Goal: Communication & Community: Answer question/provide support

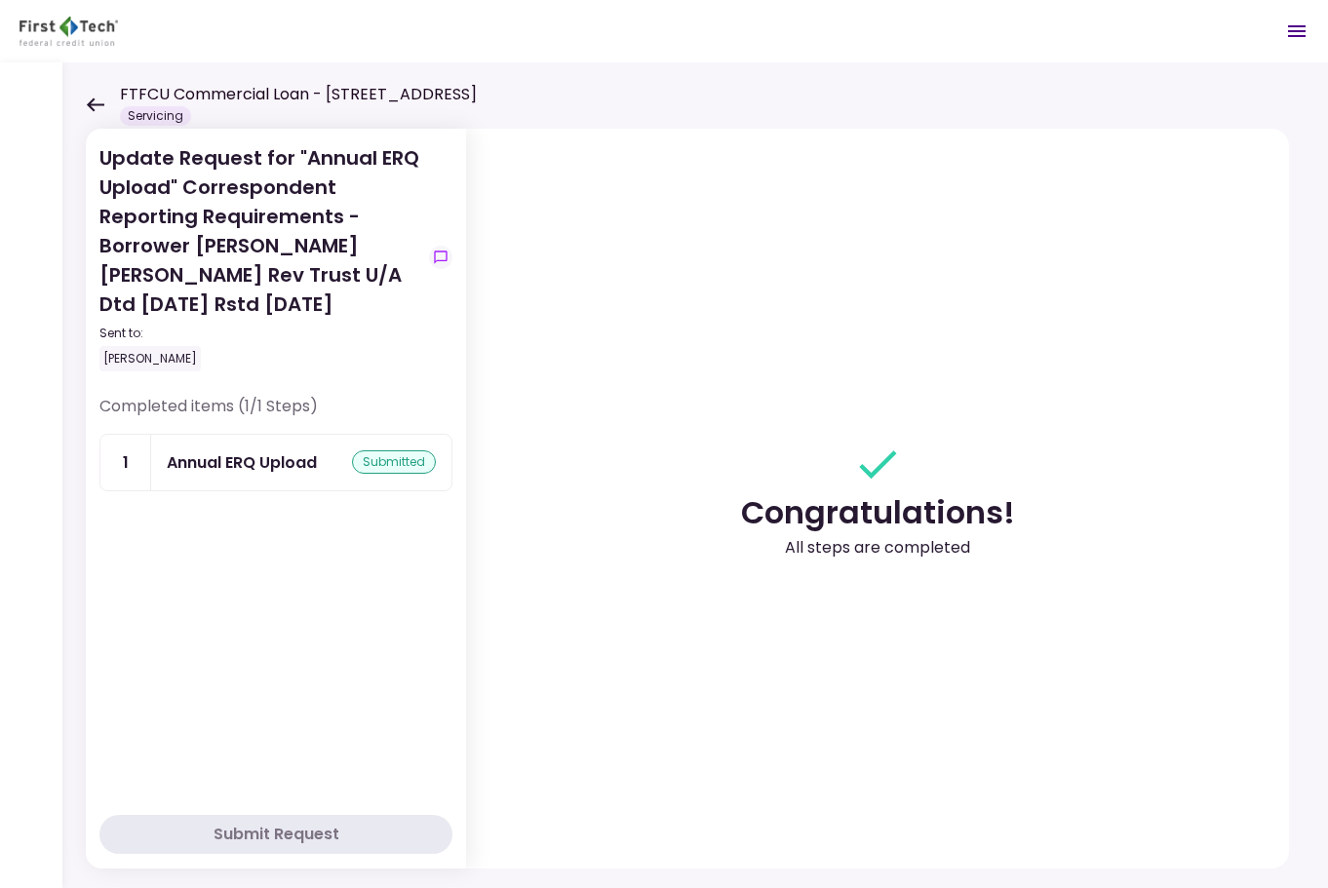
click at [90, 100] on icon at bounding box center [95, 104] width 19 height 15
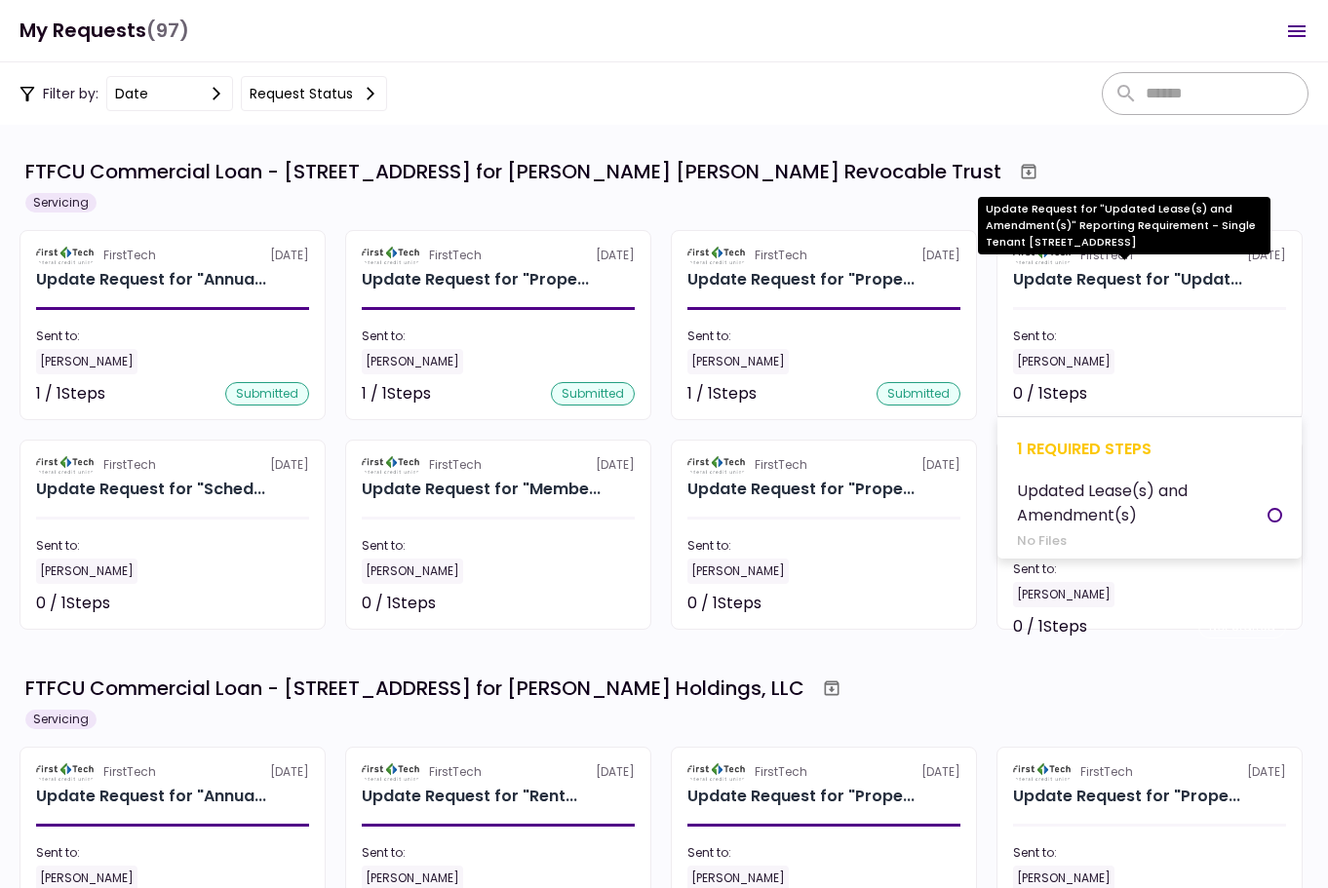
click at [1139, 288] on div "Update Request for "Updat..." at bounding box center [1127, 279] width 229 height 23
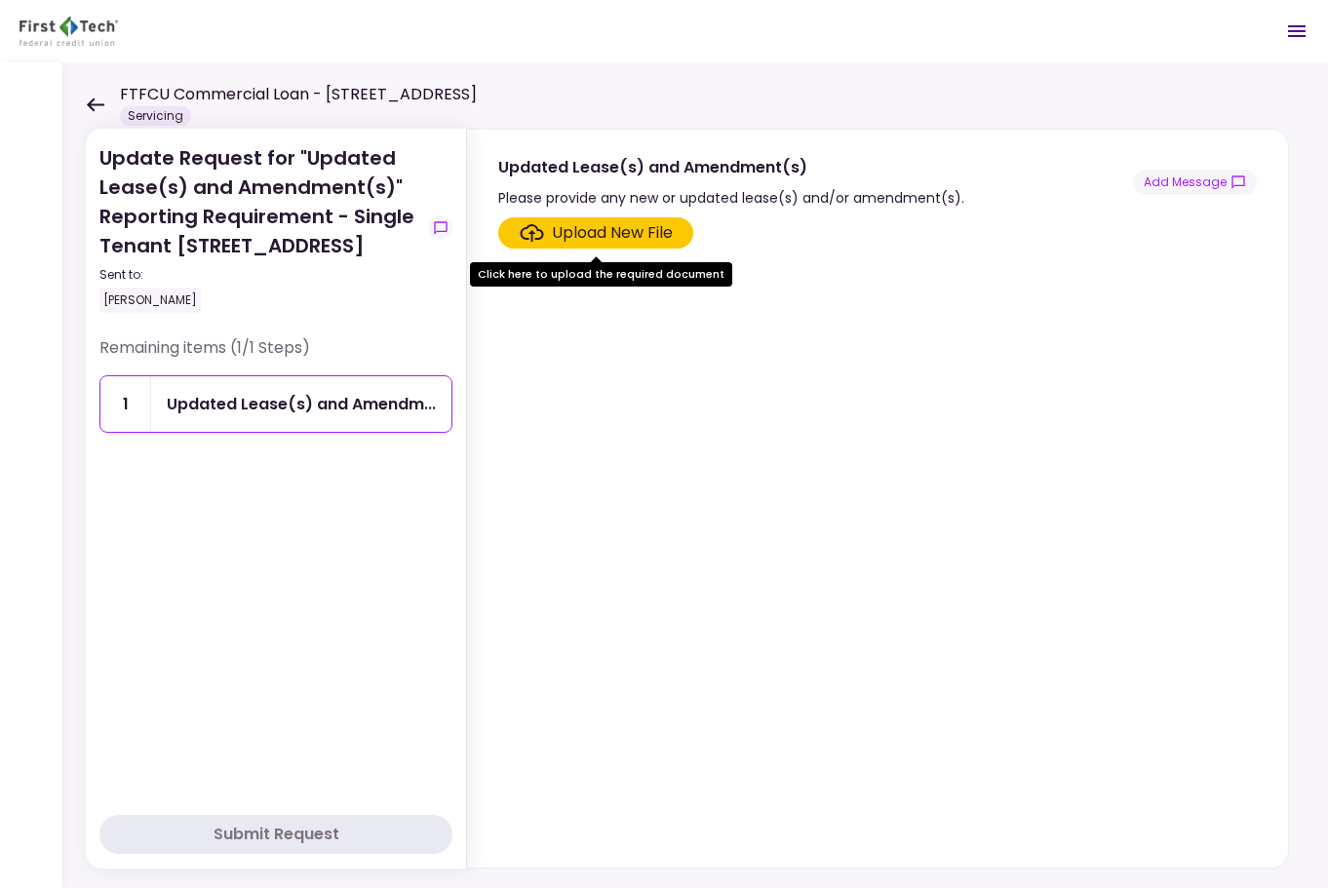
click at [98, 98] on icon at bounding box center [95, 104] width 19 height 15
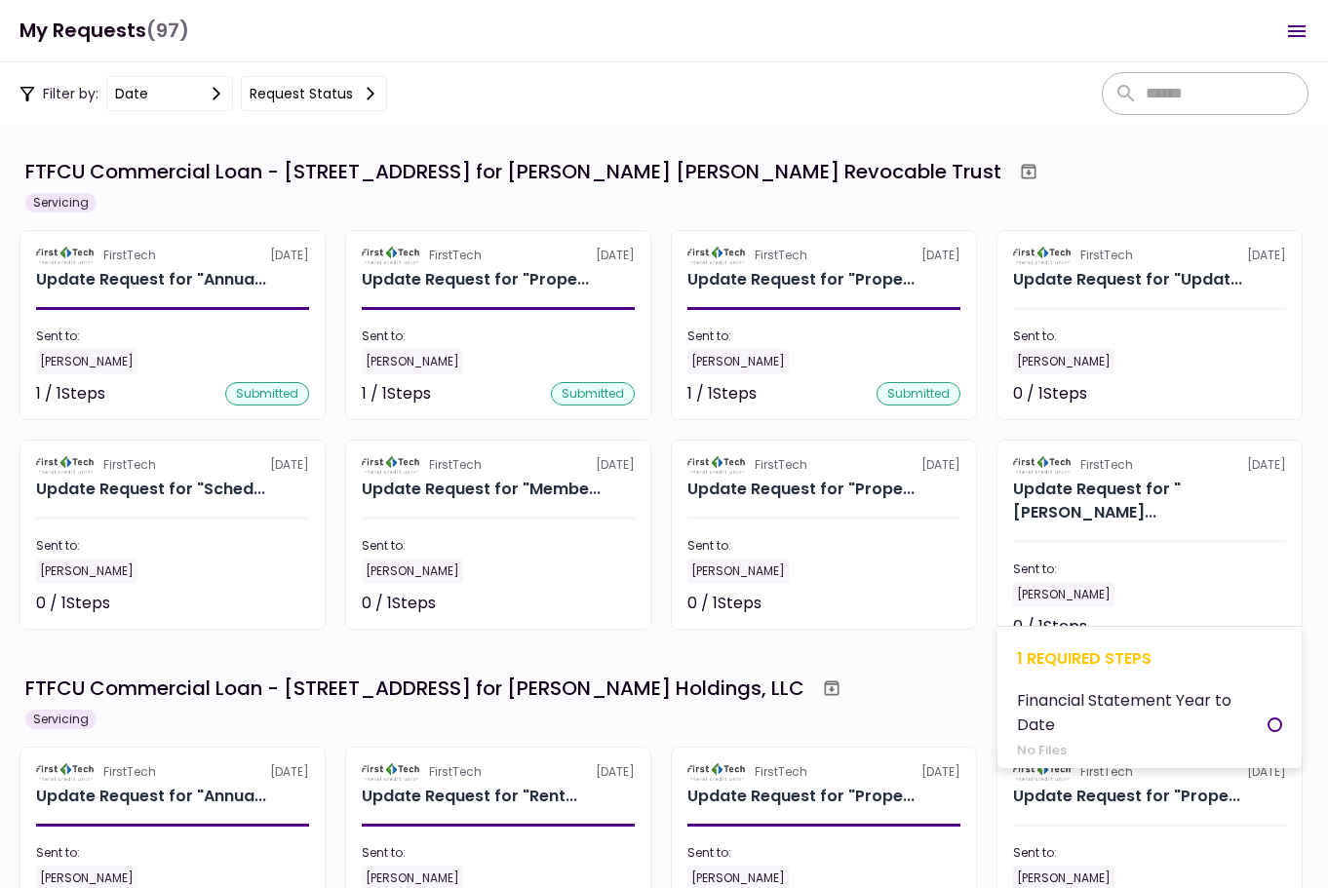
click at [1271, 725] on div at bounding box center [1274, 724] width 15 height 15
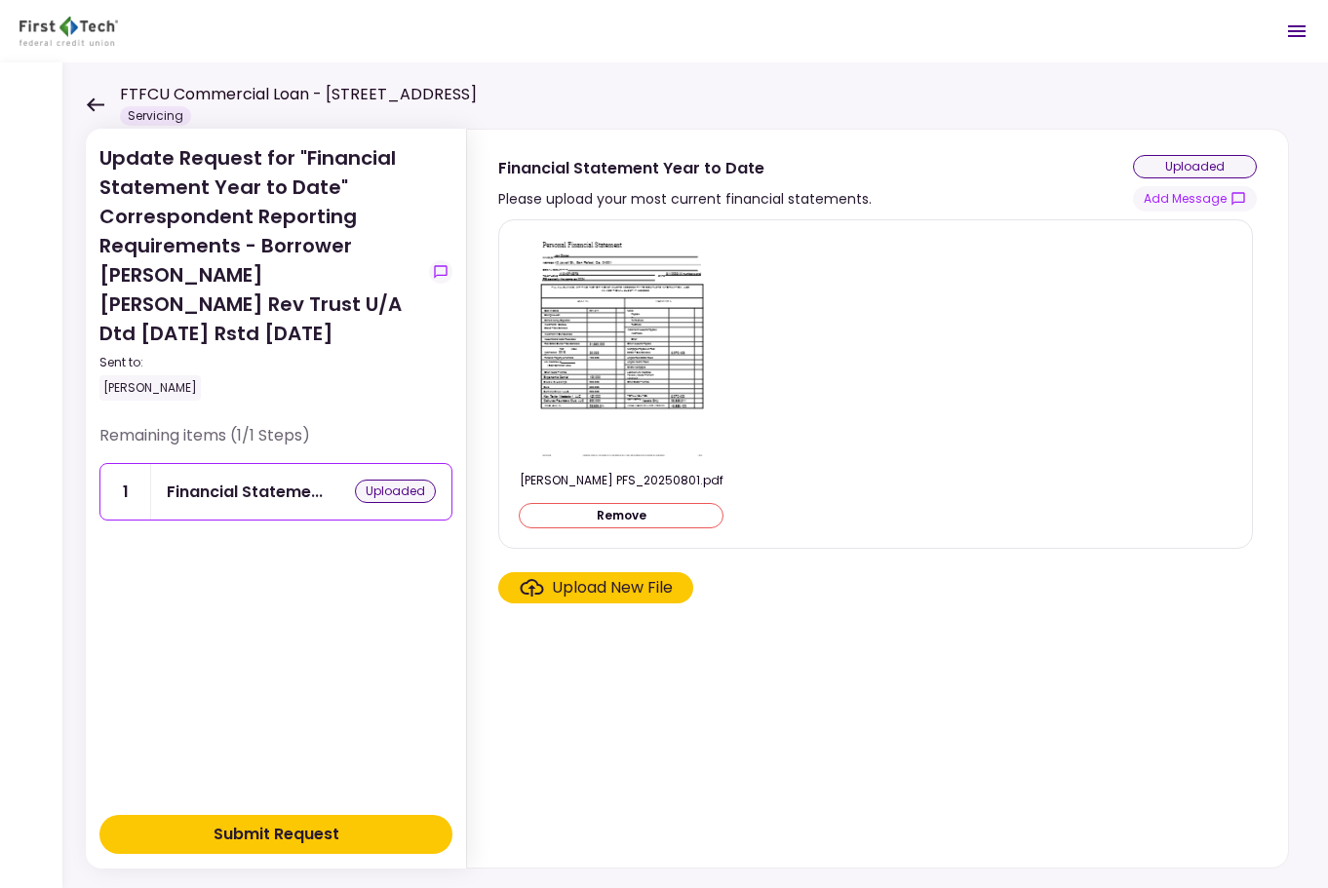
click at [290, 830] on div "Submit Request" at bounding box center [276, 834] width 126 height 23
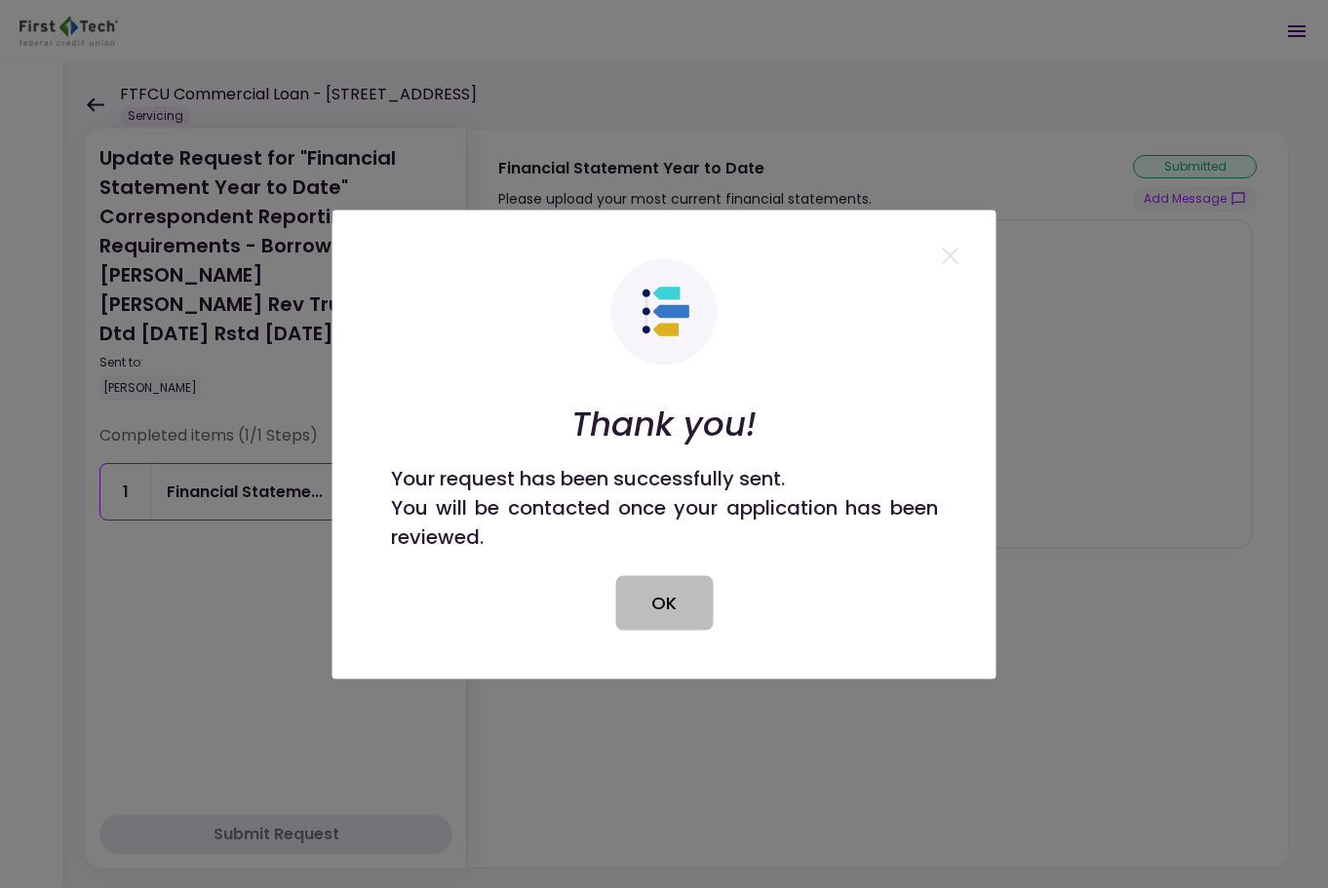
click at [652, 602] on button "OK" at bounding box center [663, 602] width 97 height 55
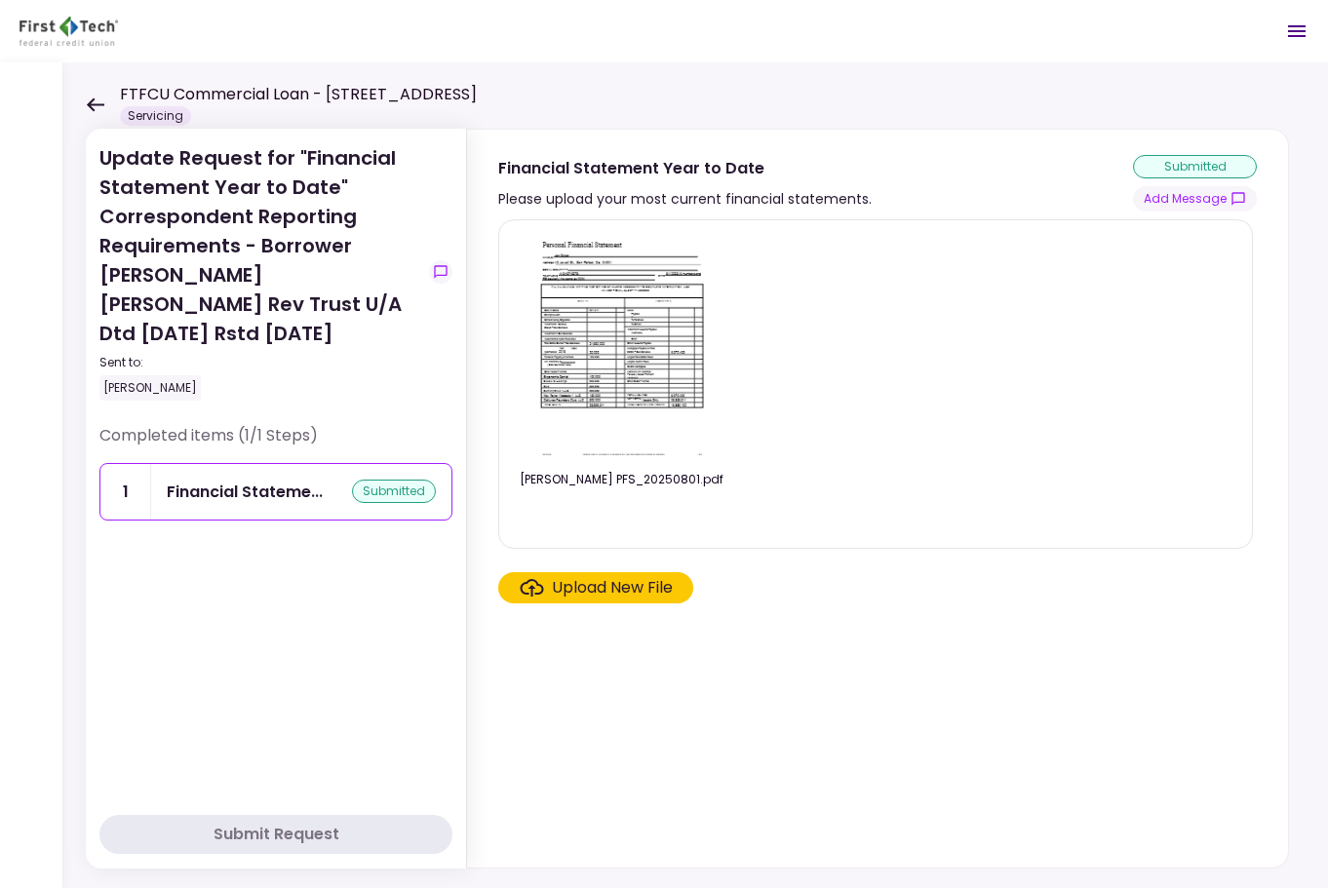
click at [99, 111] on icon at bounding box center [95, 104] width 19 height 15
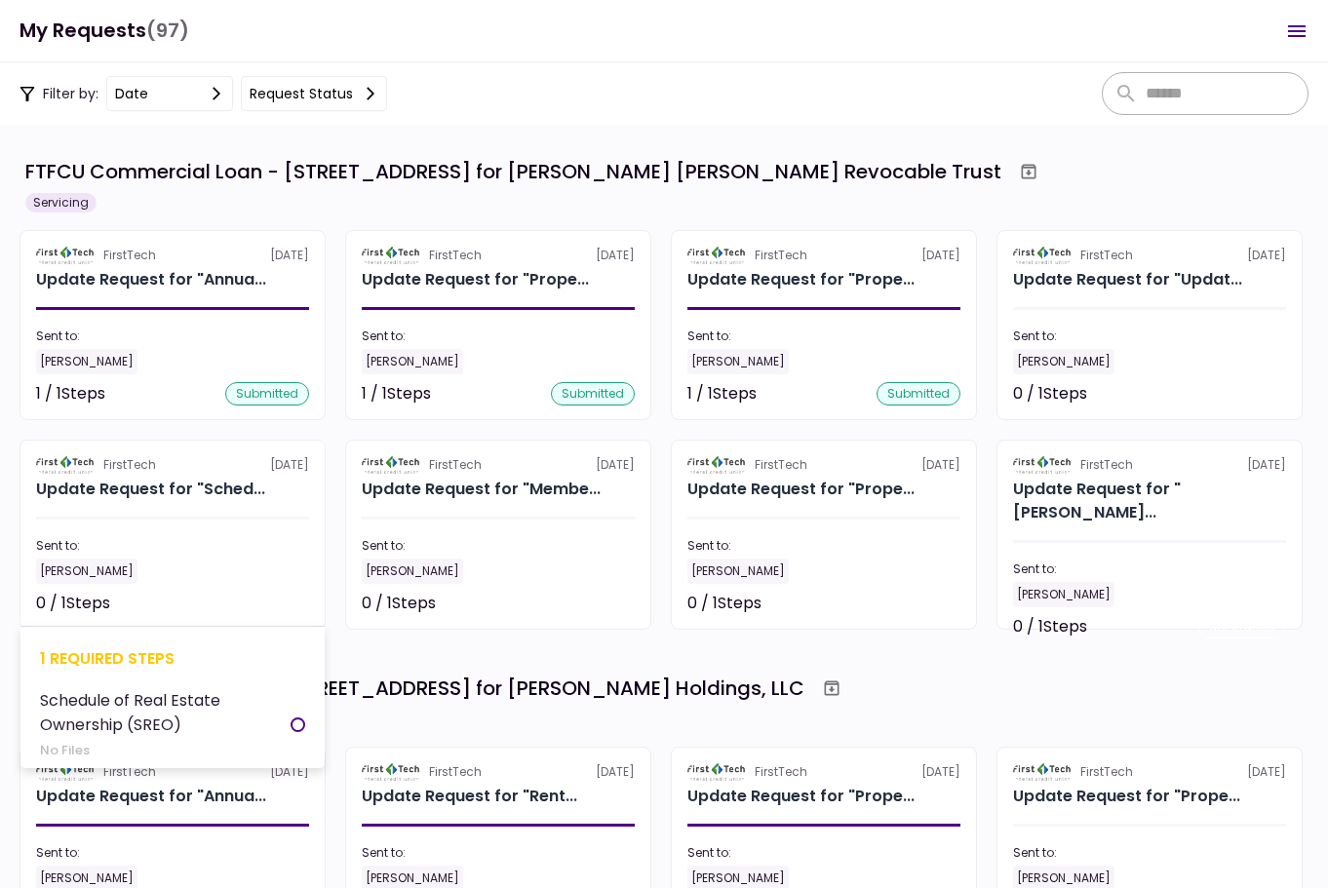
click at [295, 725] on div at bounding box center [297, 724] width 15 height 15
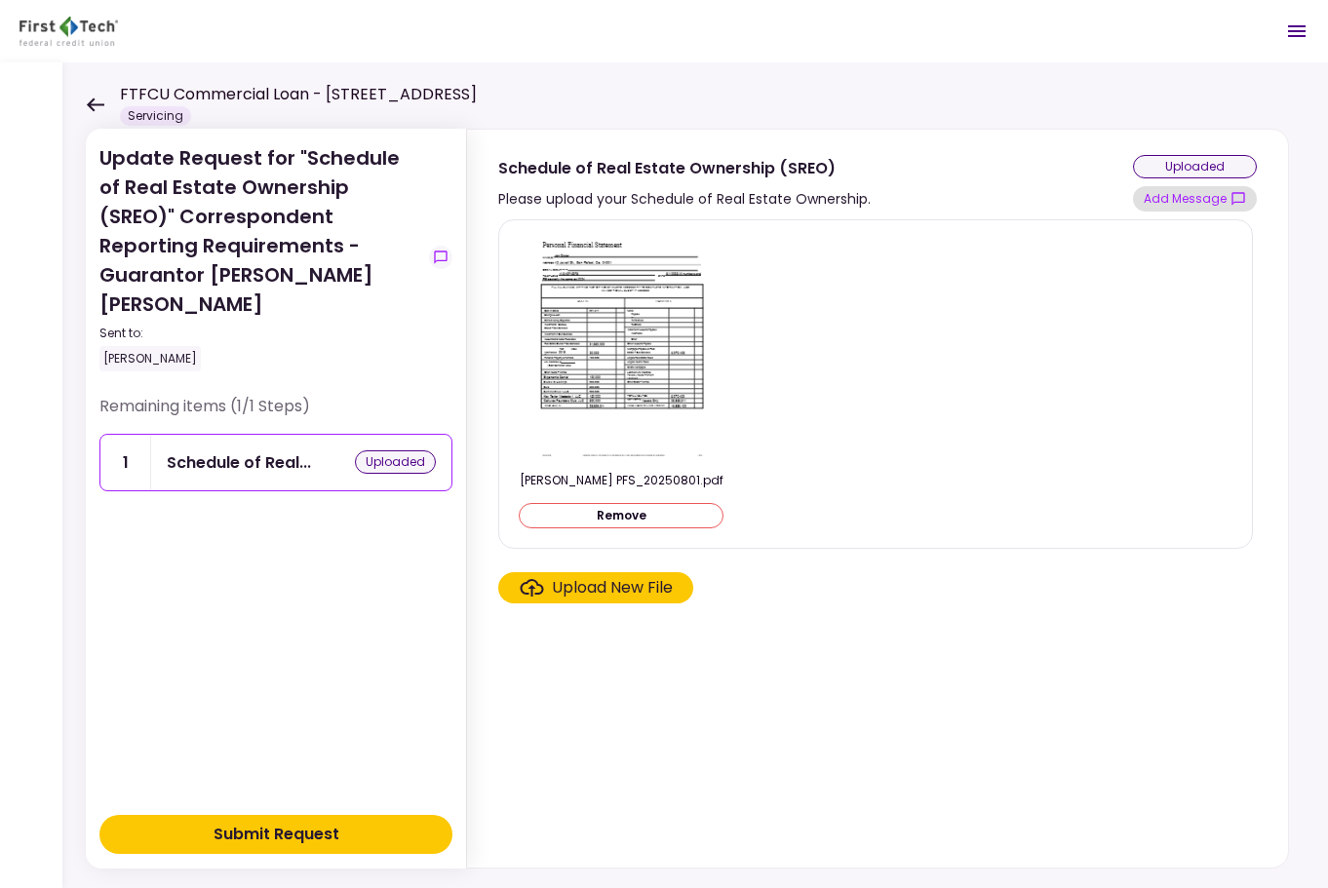
click at [1188, 199] on button "Add Message" at bounding box center [1195, 198] width 124 height 25
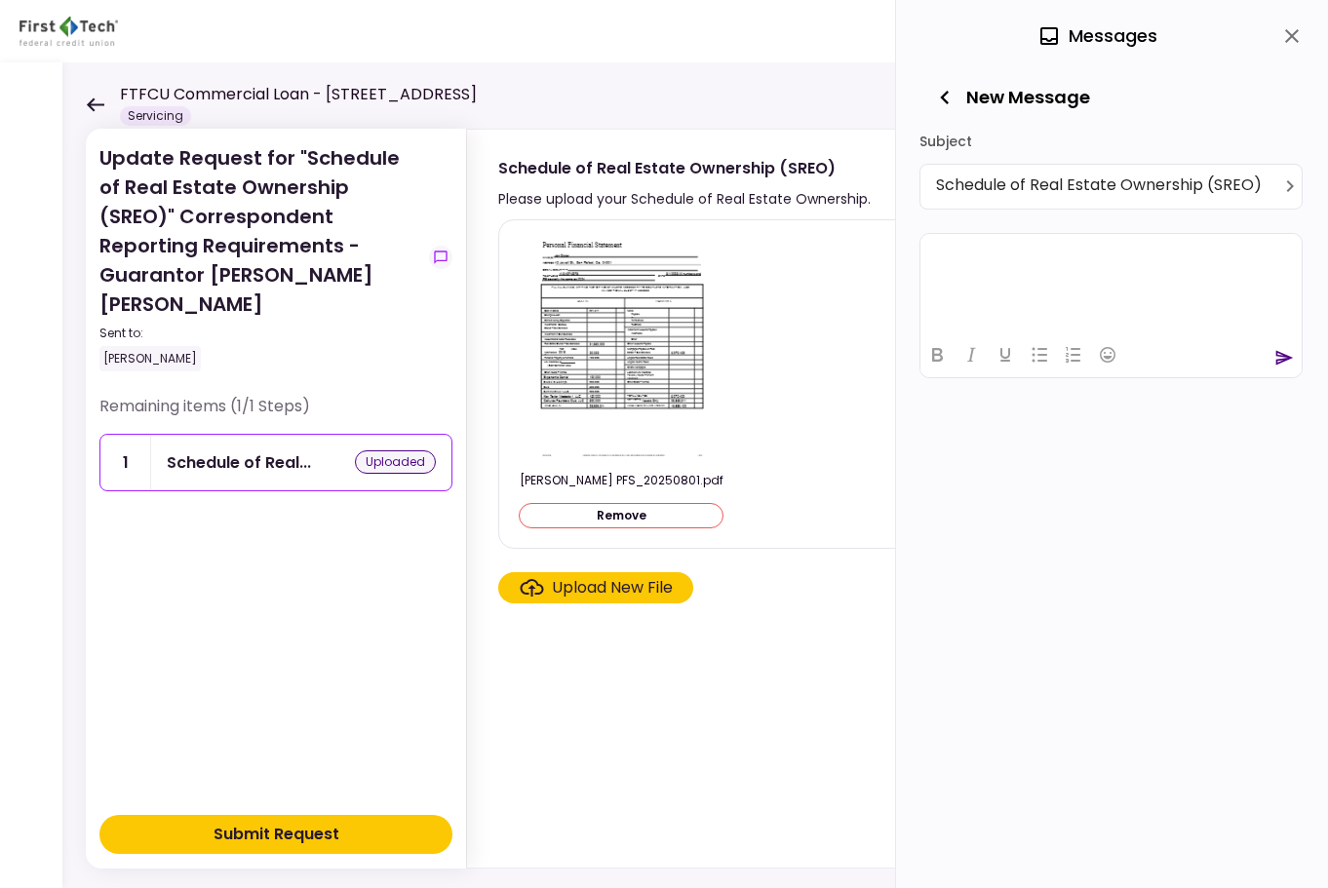
click at [1034, 271] on html at bounding box center [1110, 257] width 381 height 48
click at [1286, 360] on icon "send" at bounding box center [1285, 357] width 18 height 15
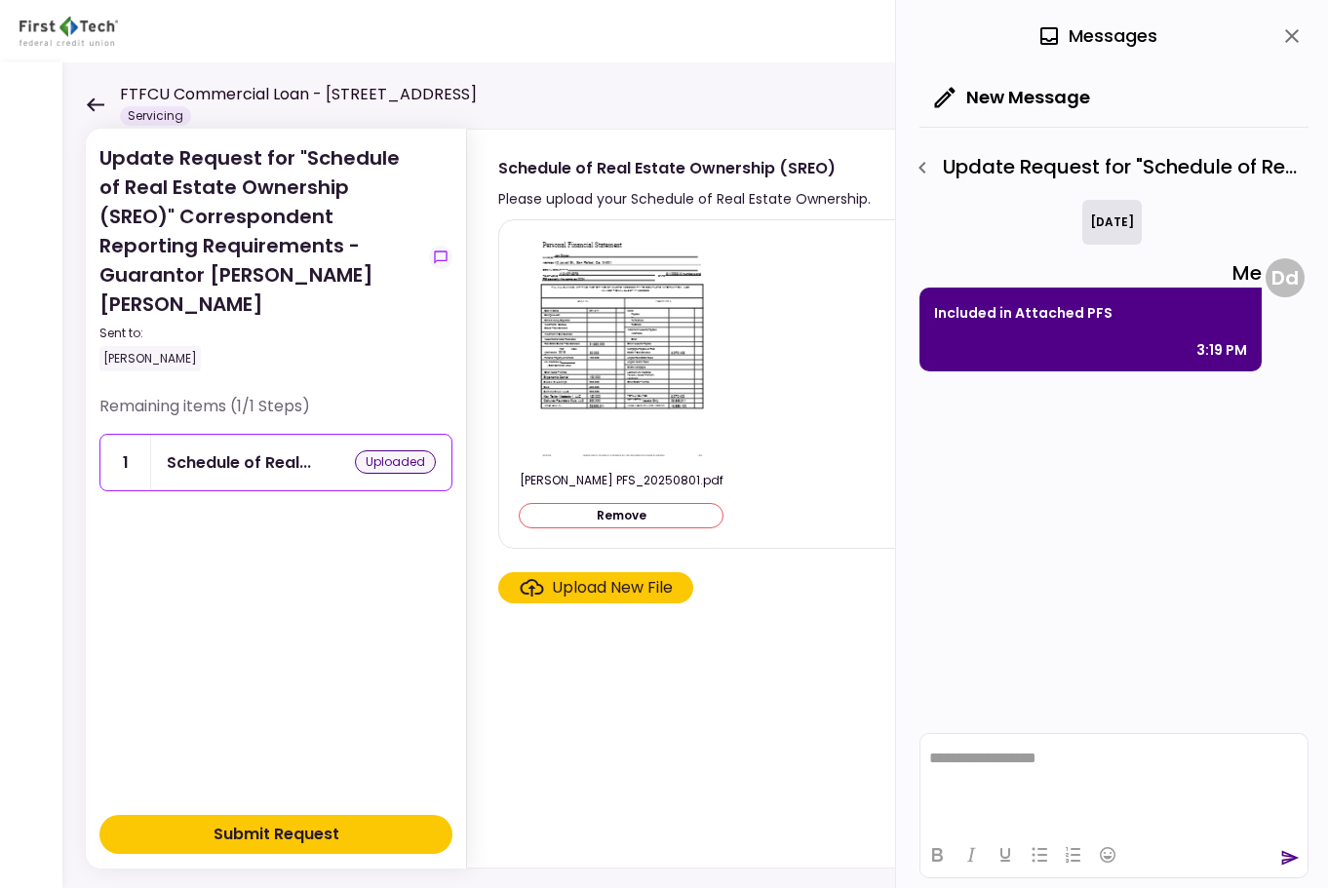
click at [264, 825] on div "Submit Request" at bounding box center [276, 834] width 126 height 23
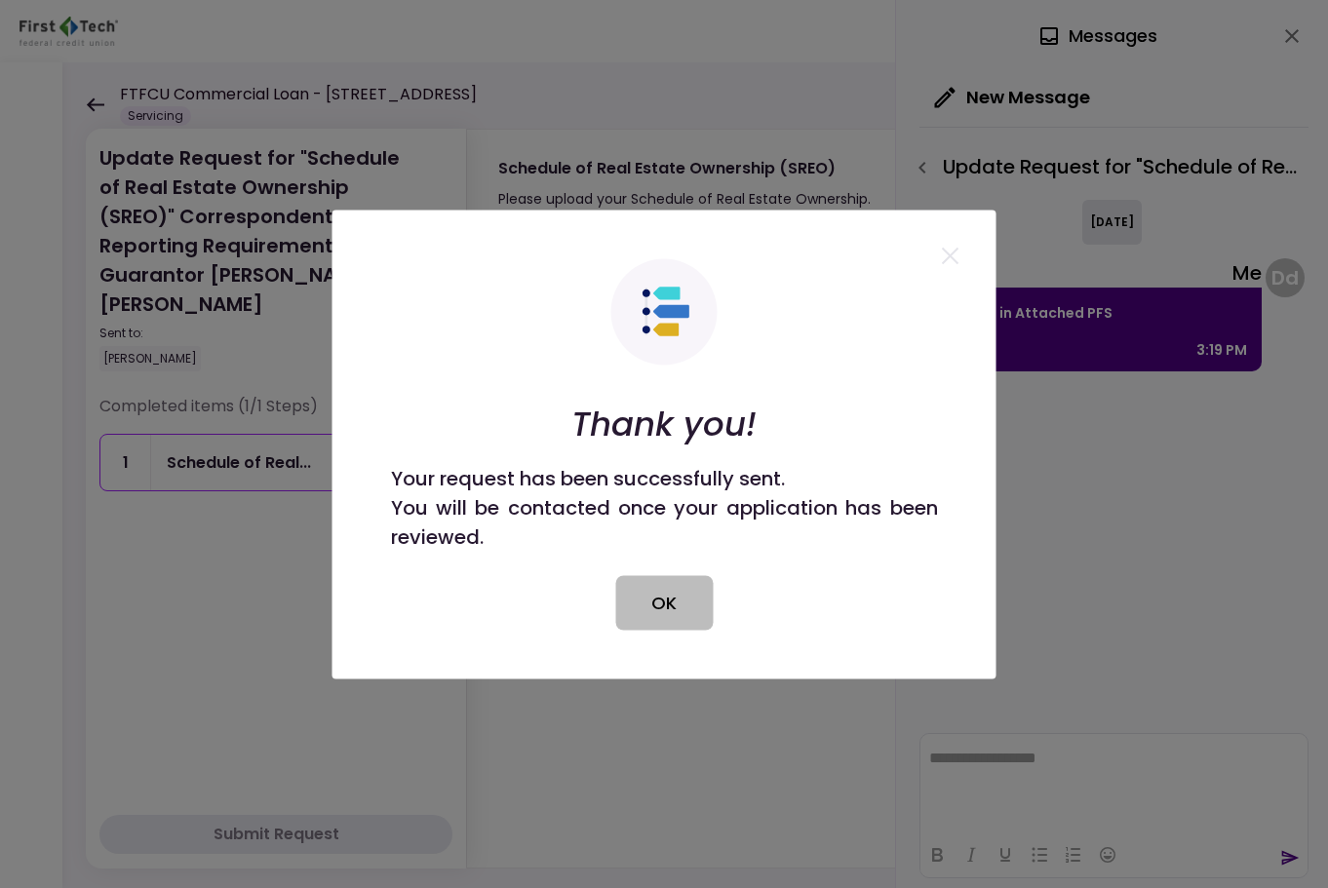
click at [680, 618] on button "OK" at bounding box center [663, 602] width 97 height 55
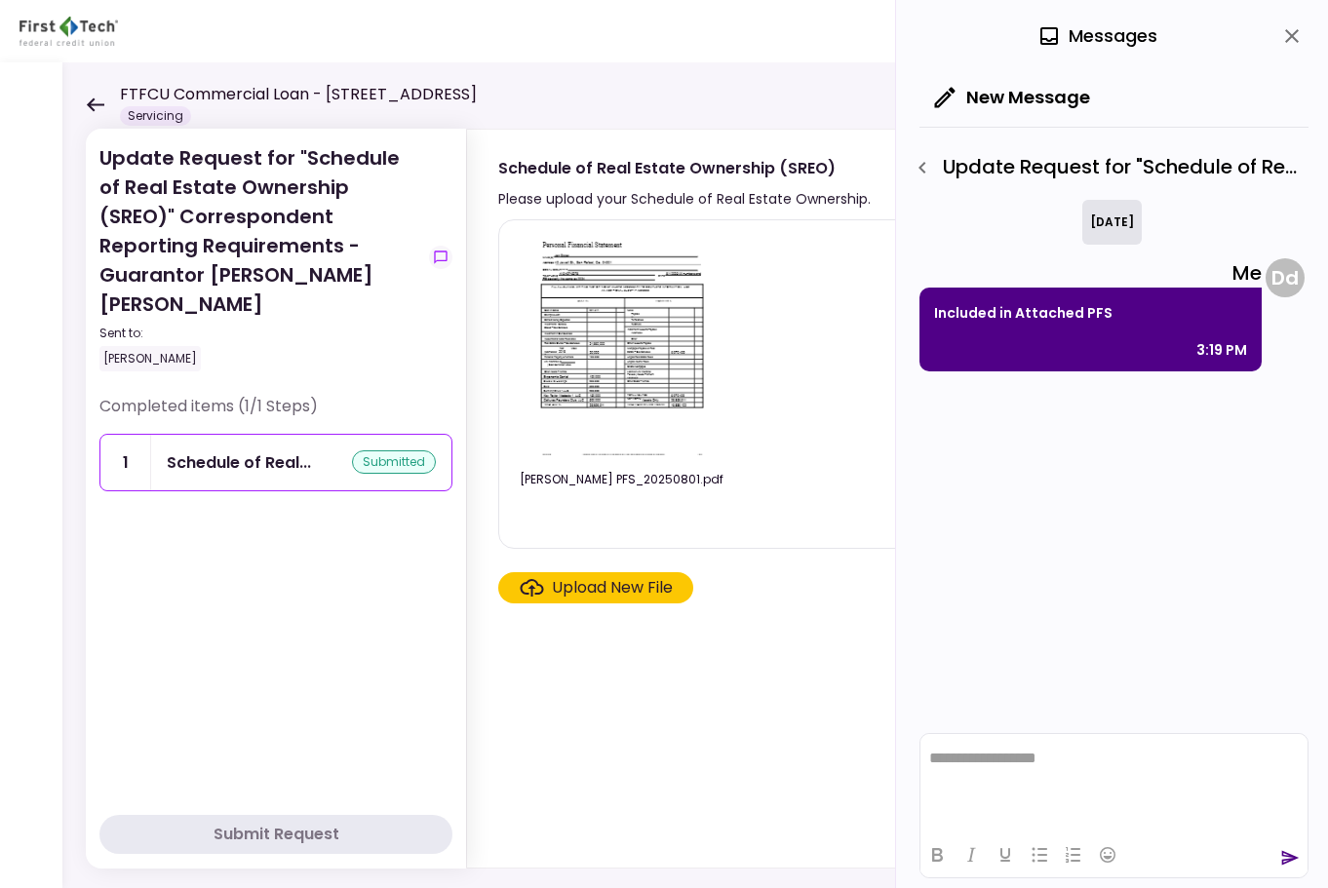
click at [98, 97] on icon at bounding box center [95, 104] width 19 height 15
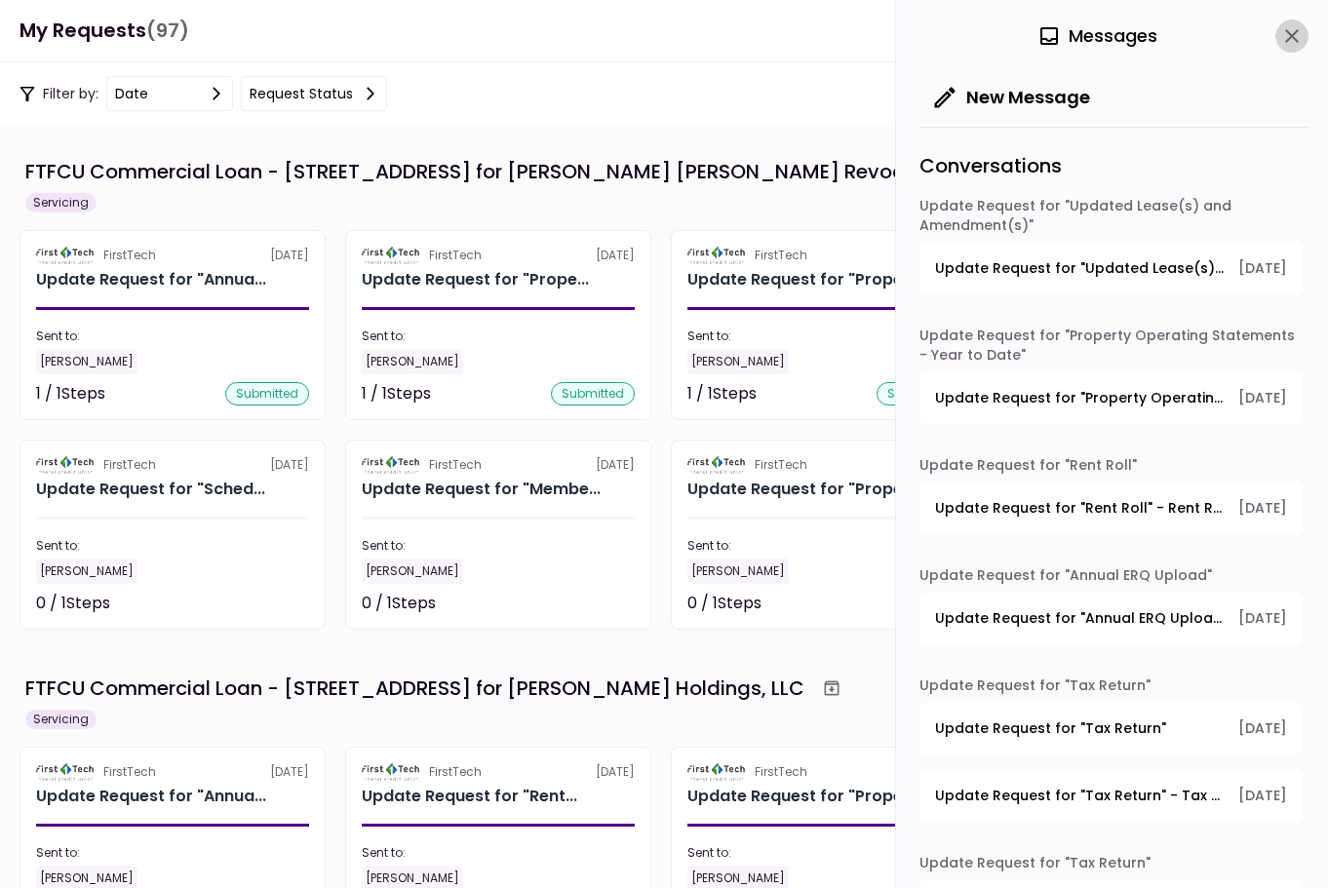
click at [1291, 39] on icon "close" at bounding box center [1291, 35] width 23 height 23
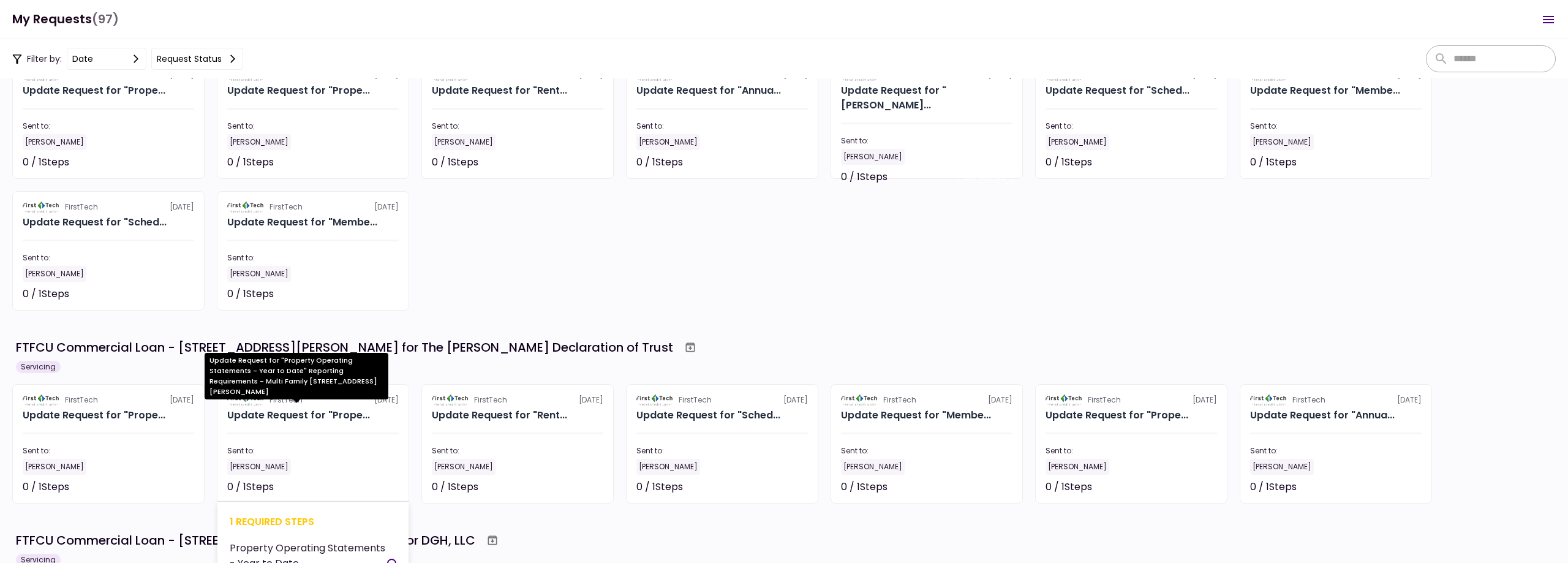
scroll to position [795, 0]
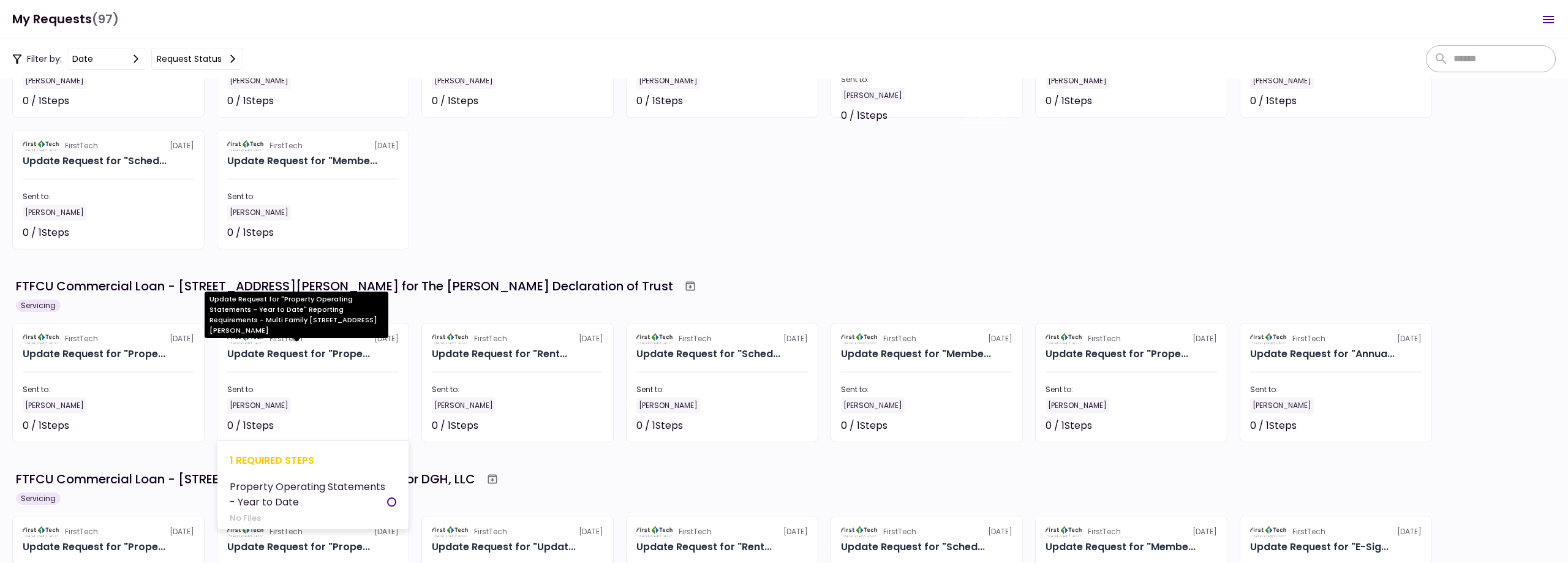
click at [312, 348] on div "Update Request for "Prope..." at bounding box center [299, 354] width 143 height 14
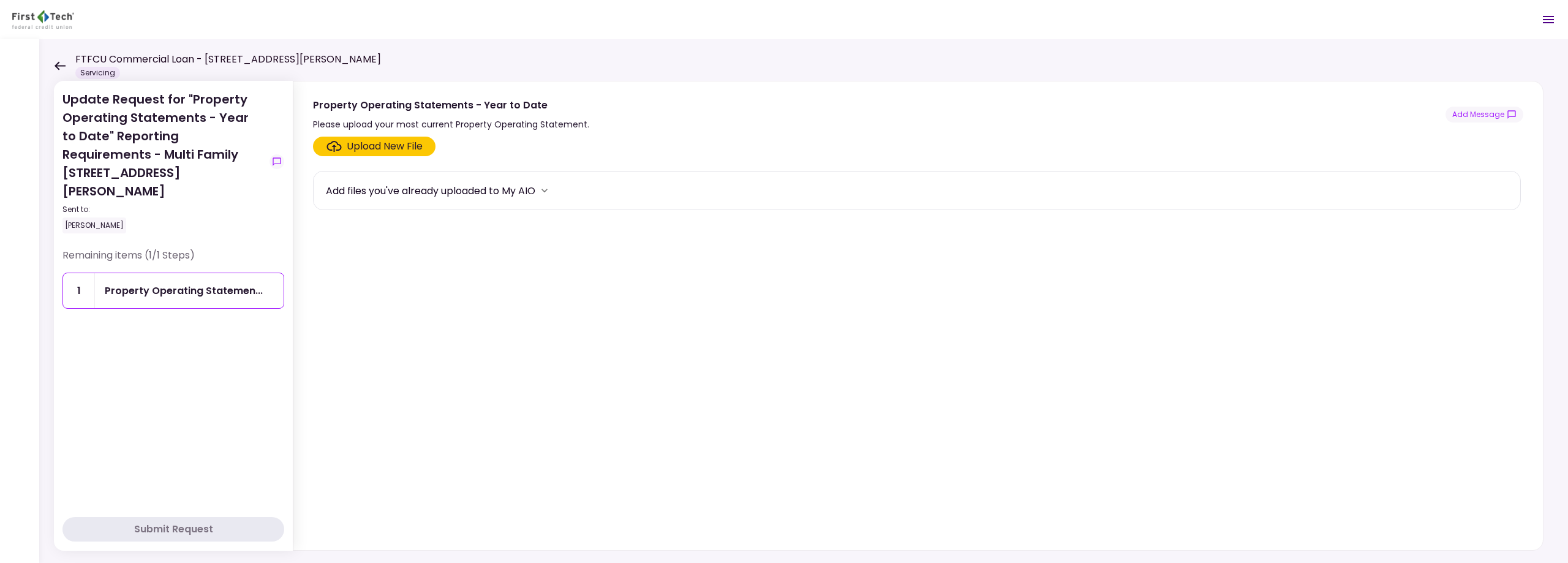
click at [66, 65] on div "FTFCU Commercial Loan - [STREET_ADDRESS] Servicing" at bounding box center [217, 65] width 327 height 27
click at [59, 65] on icon at bounding box center [60, 65] width 11 height 9
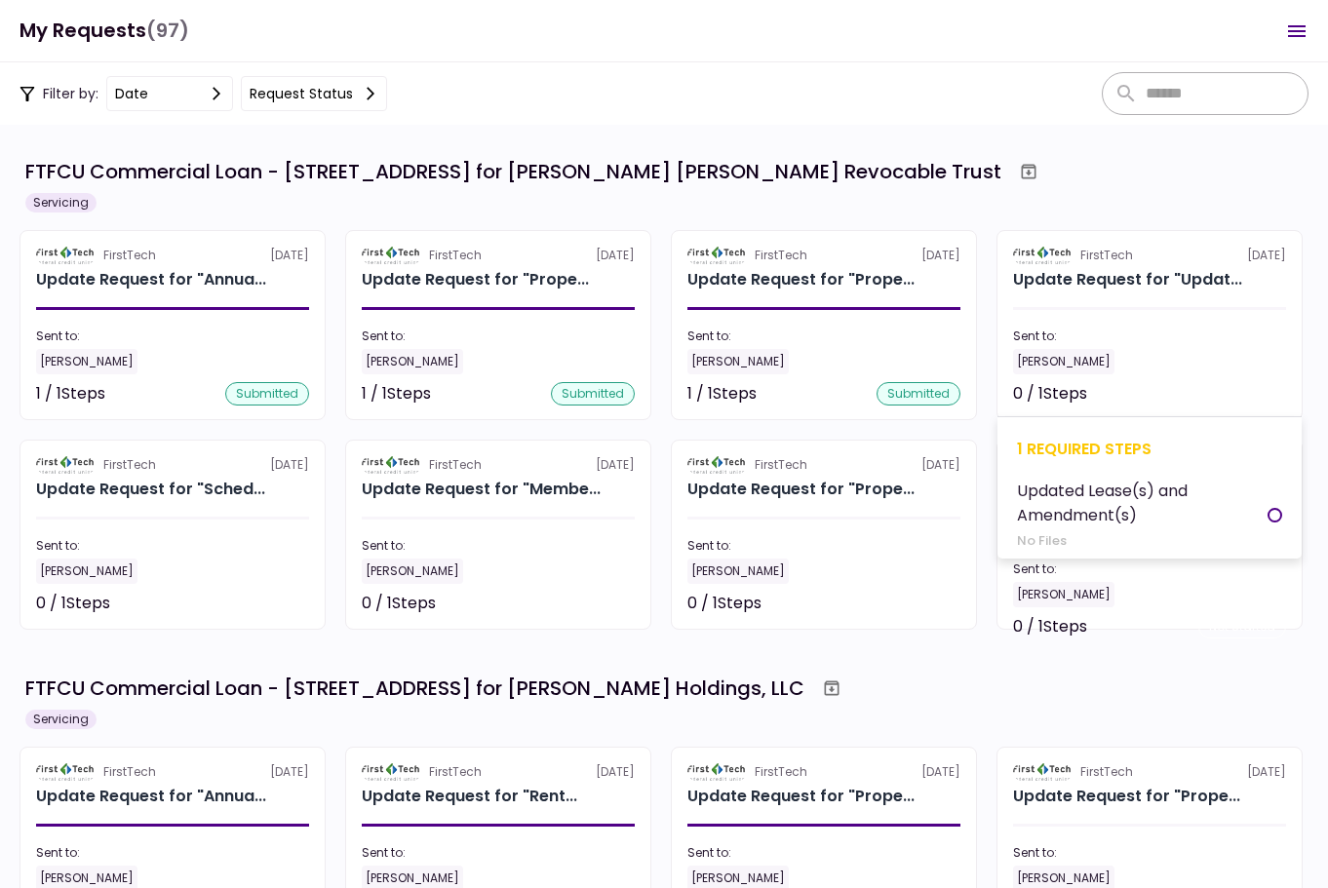
click at [1118, 358] on div "[PERSON_NAME]" at bounding box center [1149, 361] width 273 height 25
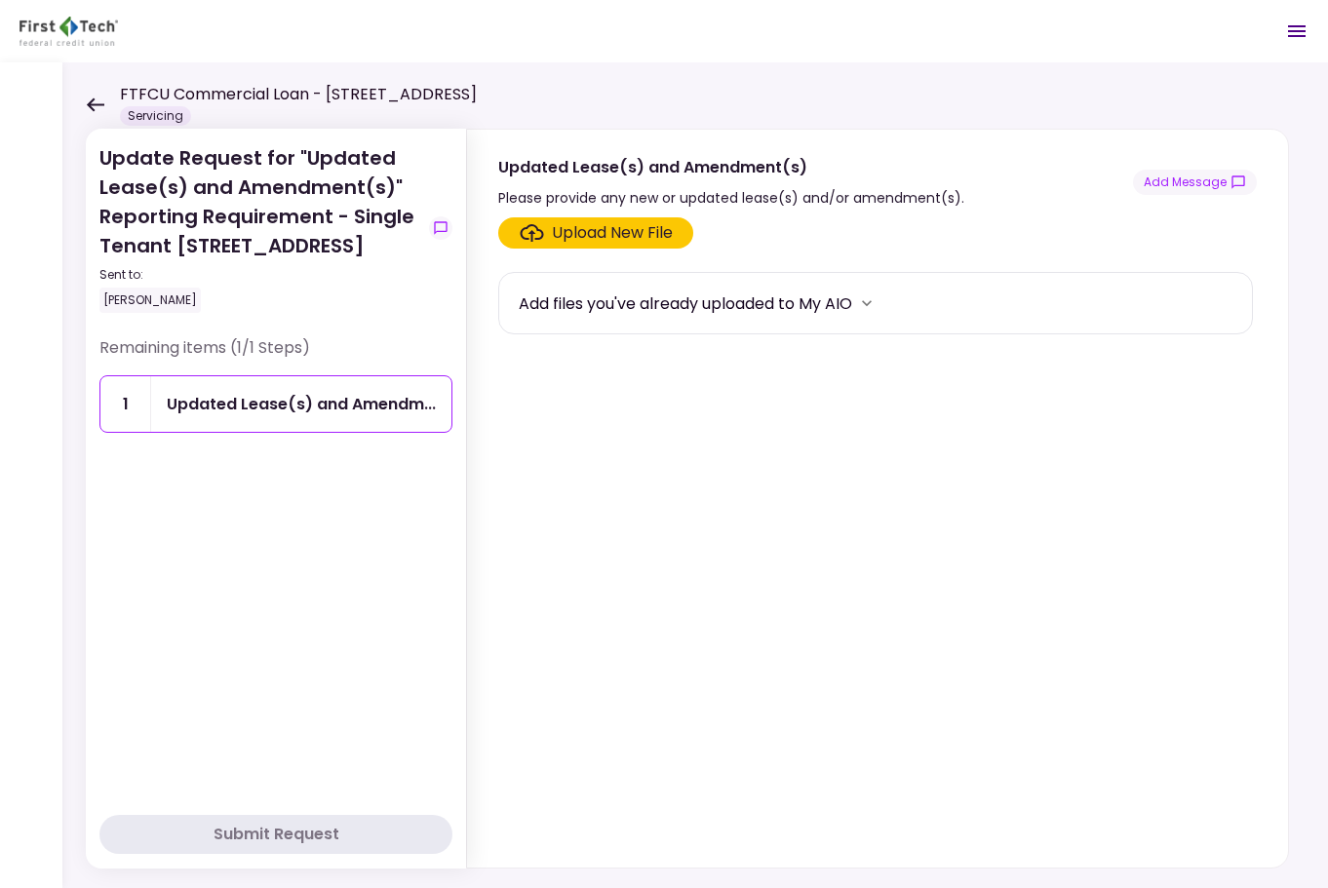
drag, startPoint x: 299, startPoint y: 153, endPoint x: 293, endPoint y: 274, distance: 121.0
click at [293, 274] on div "Update Request for "Updated Lease(s) and Amendment(s)" Reporting Requirement - …" at bounding box center [260, 228] width 322 height 170
copy div "Updated Lease(s) and Amendment(s)" Reporting Requirement - Single Tenant [STREE…"
click at [873, 597] on section "Upload New File Add files you've already uploaded to My AIO" at bounding box center [877, 538] width 758 height 642
click at [84, 98] on div "Update Request for "Updated Lease(s) and Amendment(s)" Reporting Requirement - …" at bounding box center [694, 475] width 1265 height 826
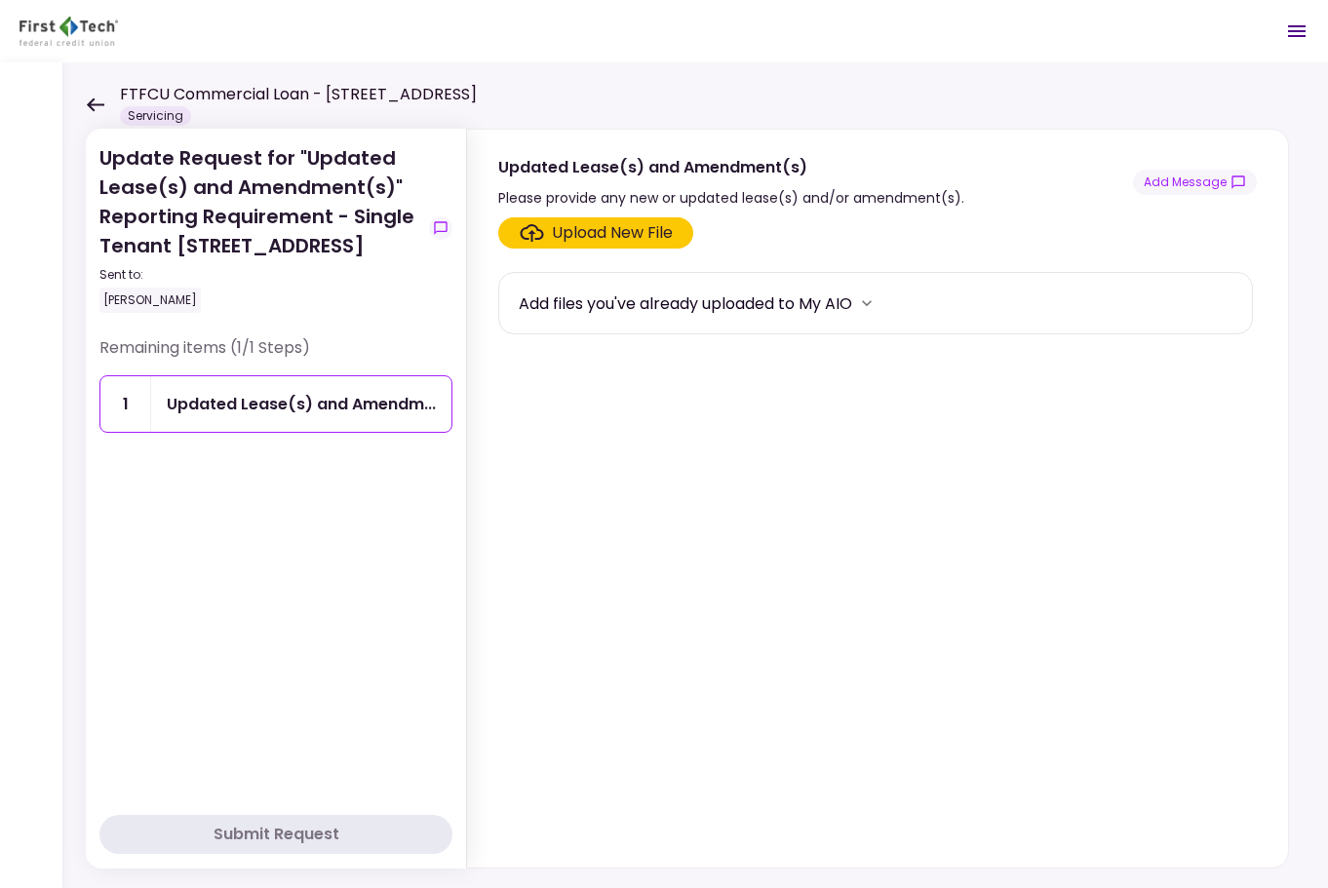
click at [103, 111] on icon at bounding box center [95, 104] width 19 height 15
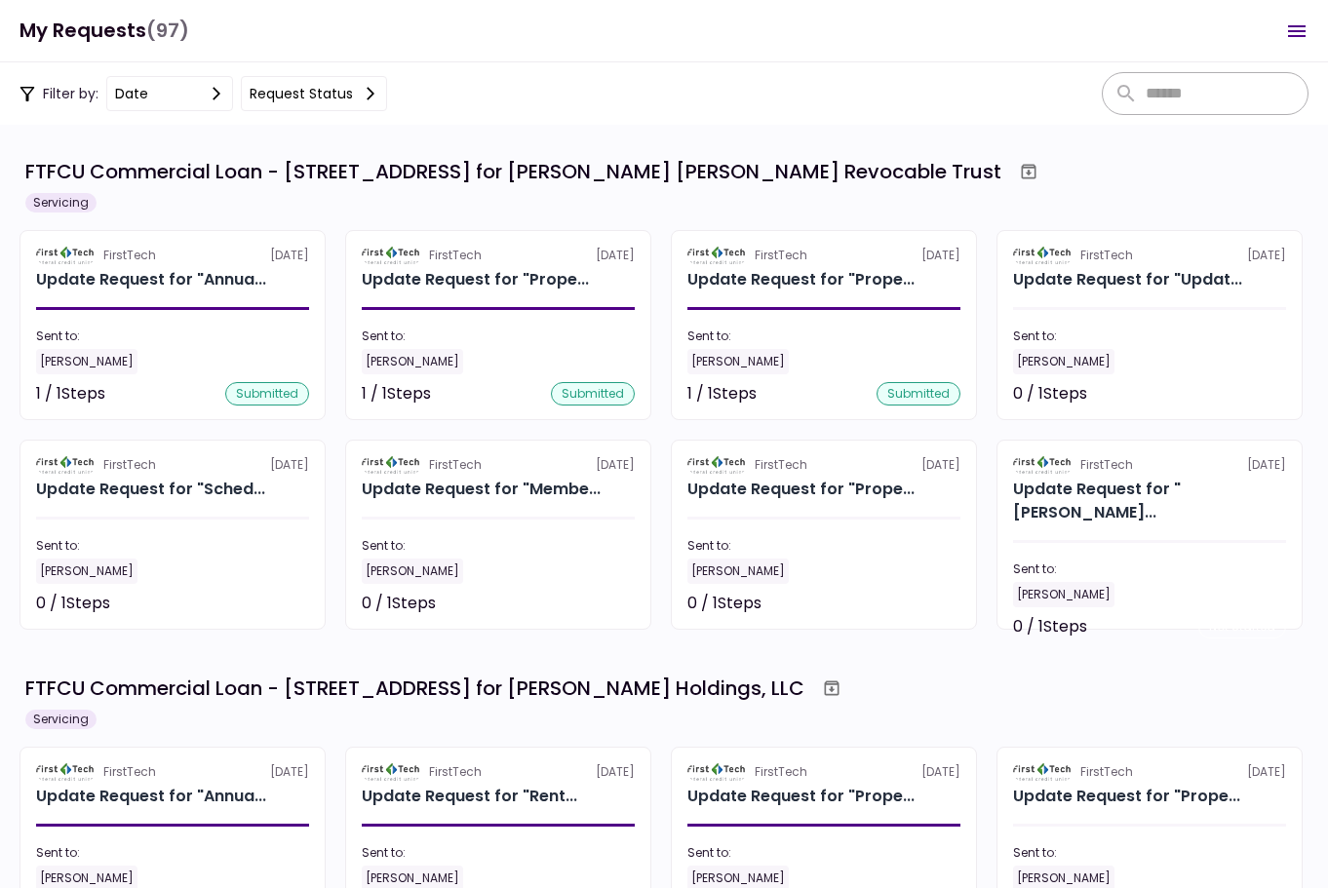
click at [867, 78] on div "Filter by: date Request status" at bounding box center [664, 93] width 1328 height 62
click at [596, 99] on div "Filter by: date Request status" at bounding box center [664, 93] width 1328 height 62
click at [1132, 468] on div "FirstTech [DATE]" at bounding box center [1149, 465] width 273 height 18
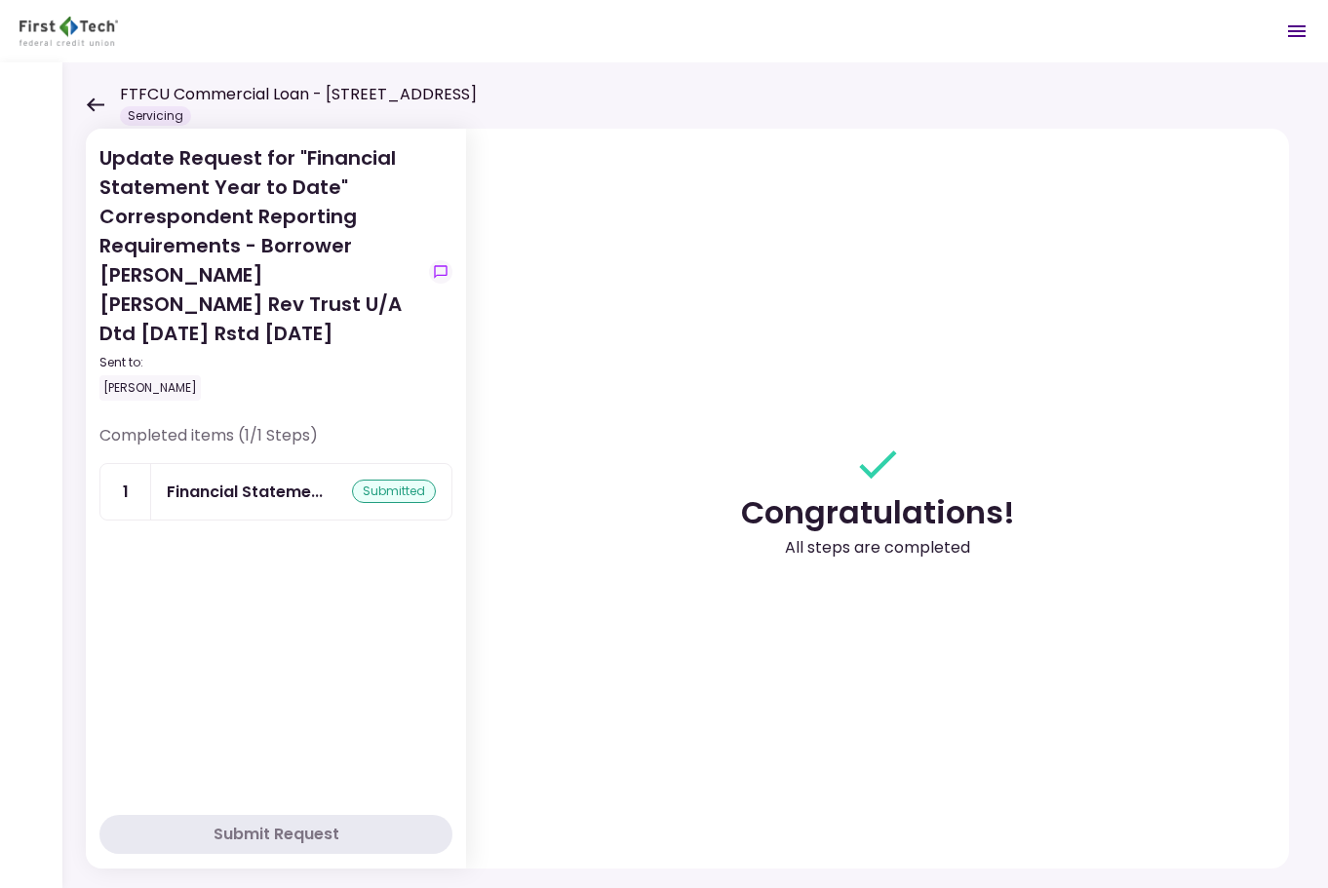
click at [89, 103] on icon at bounding box center [96, 104] width 18 height 14
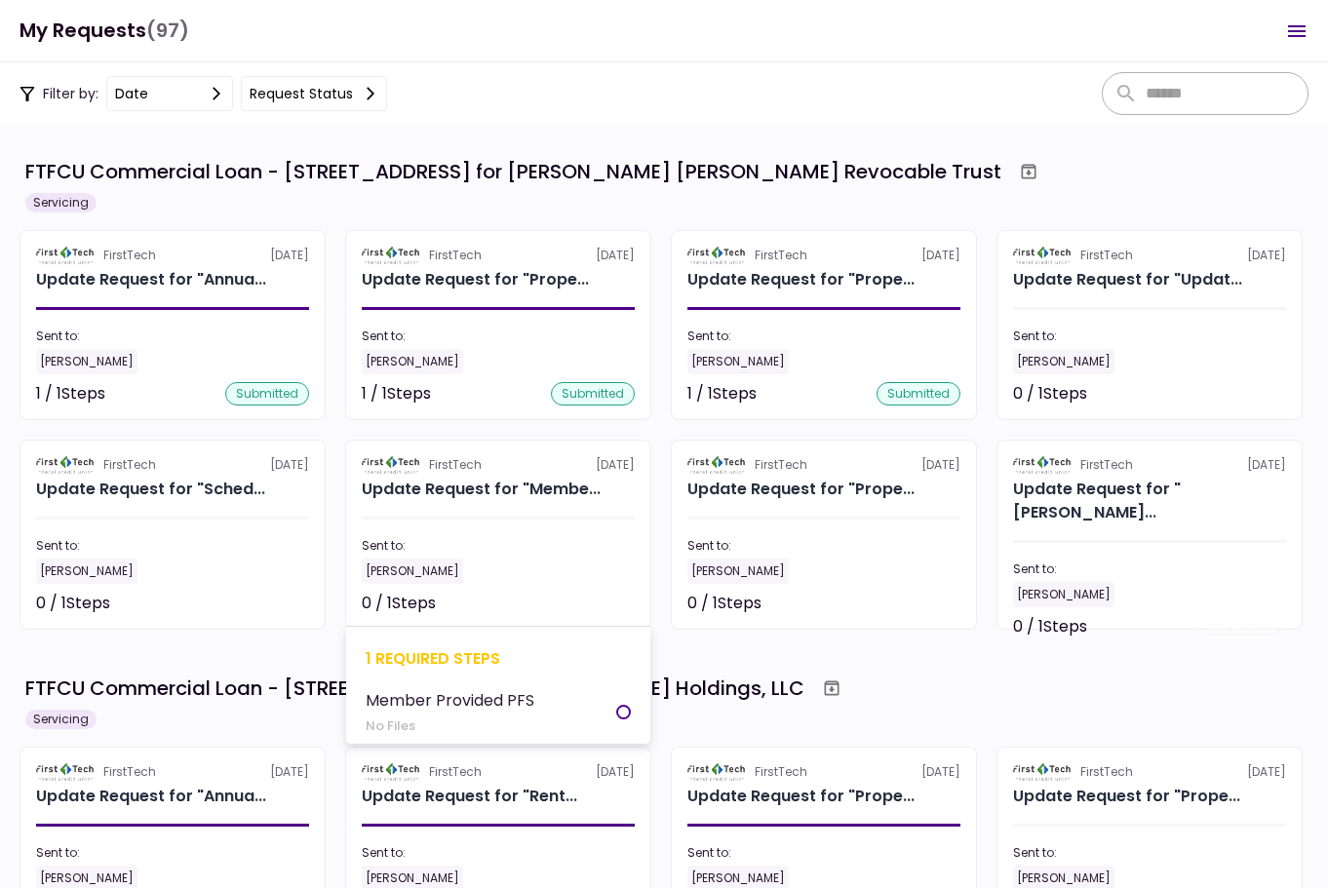
click at [626, 708] on div at bounding box center [623, 712] width 15 height 15
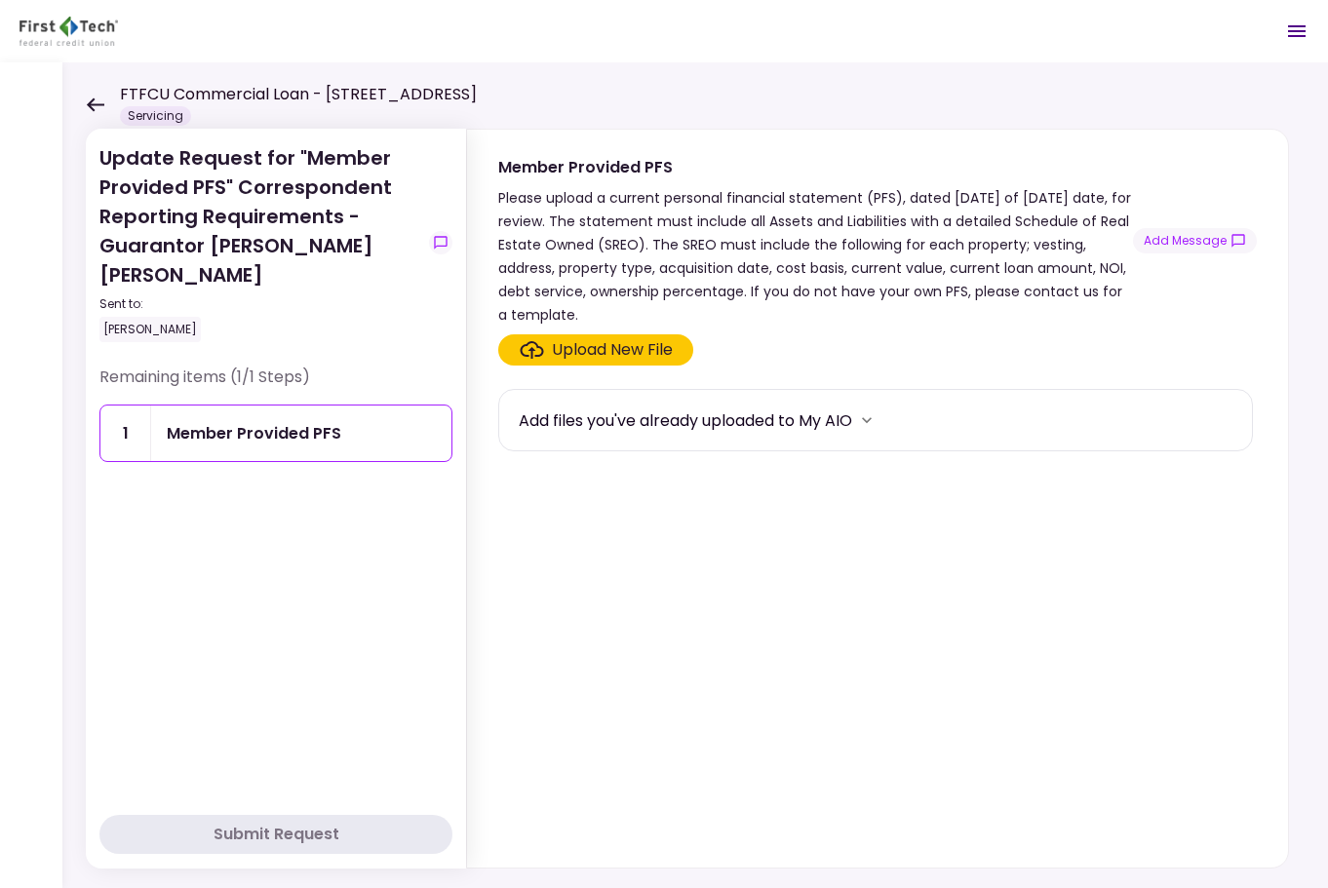
click at [582, 347] on div "Upload New File" at bounding box center [612, 349] width 121 height 23
click at [0, 0] on input "Upload New File" at bounding box center [0, 0] width 0 height 0
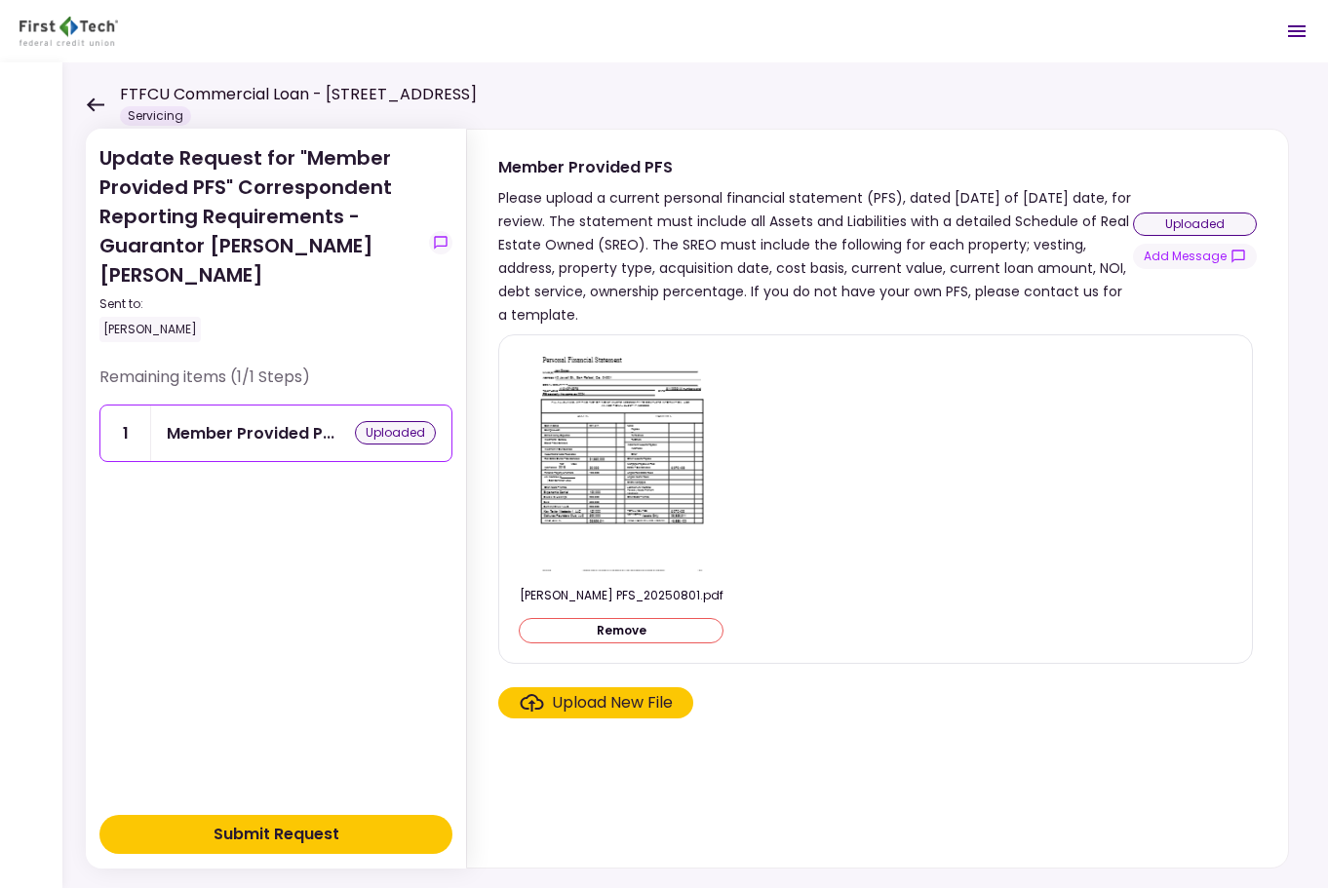
click at [311, 832] on div "Submit Request" at bounding box center [276, 834] width 126 height 23
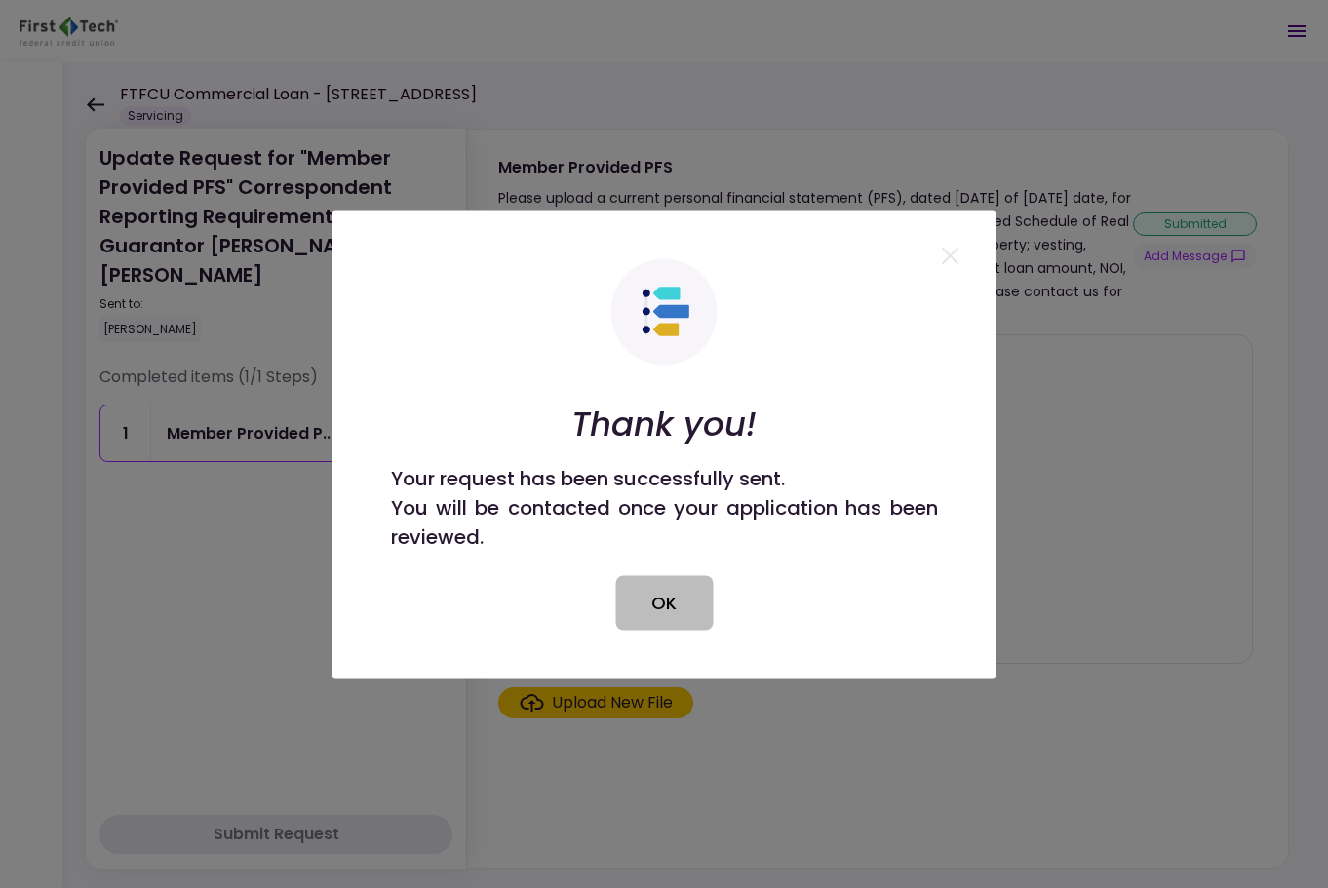
click at [674, 594] on button "OK" at bounding box center [663, 602] width 97 height 55
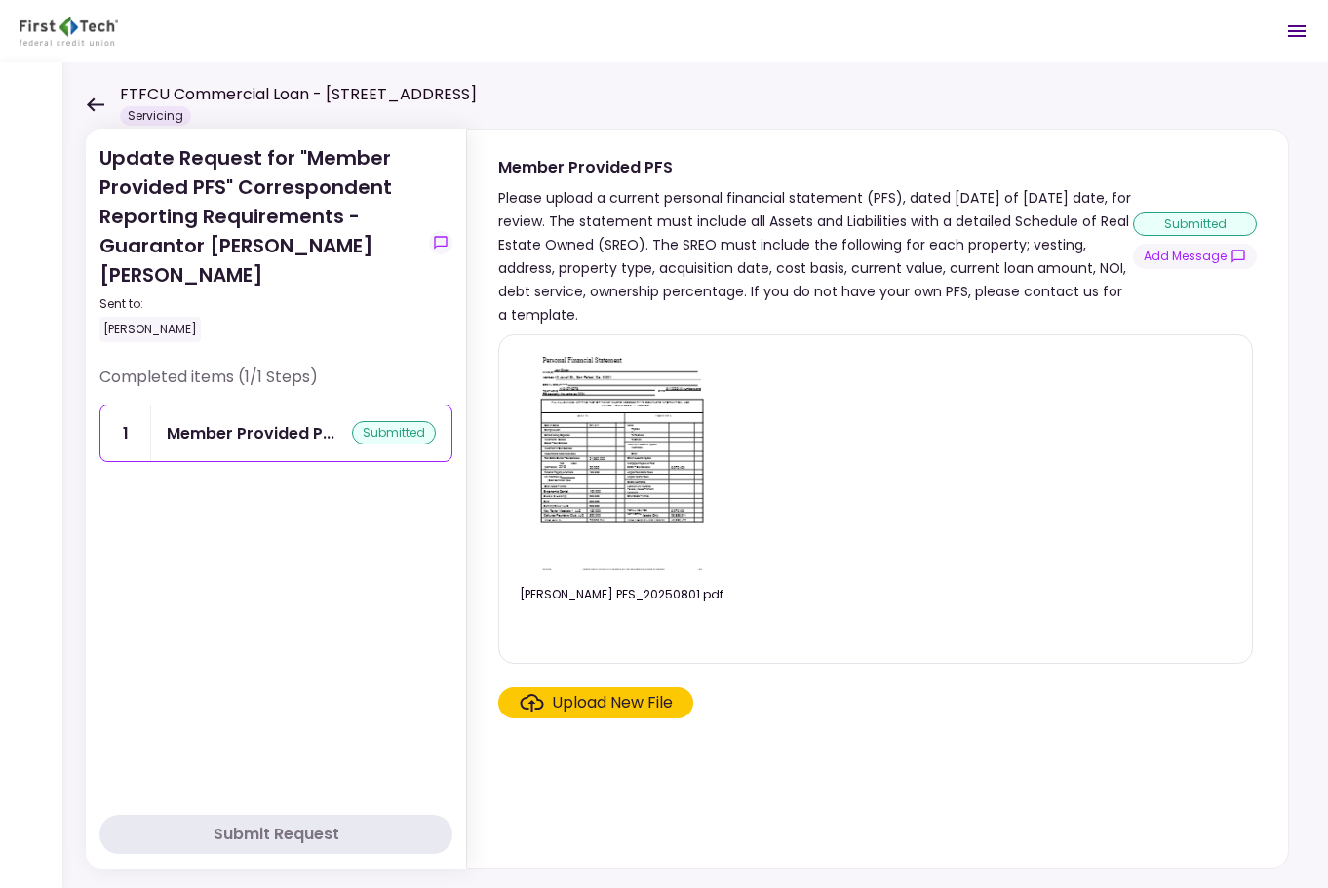
click at [99, 101] on icon at bounding box center [95, 104] width 19 height 15
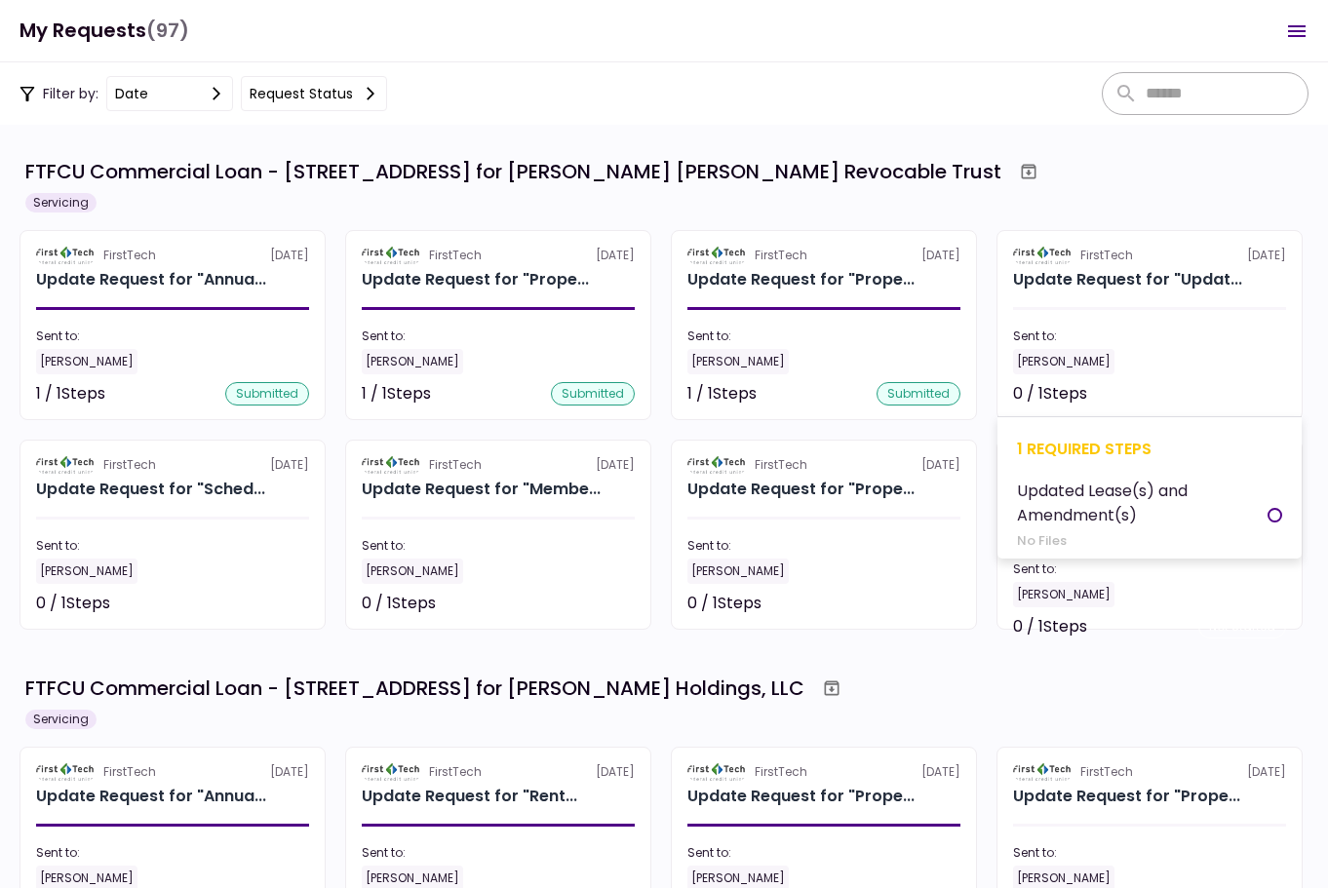
click at [1202, 453] on div "1 required steps" at bounding box center [1149, 449] width 265 height 24
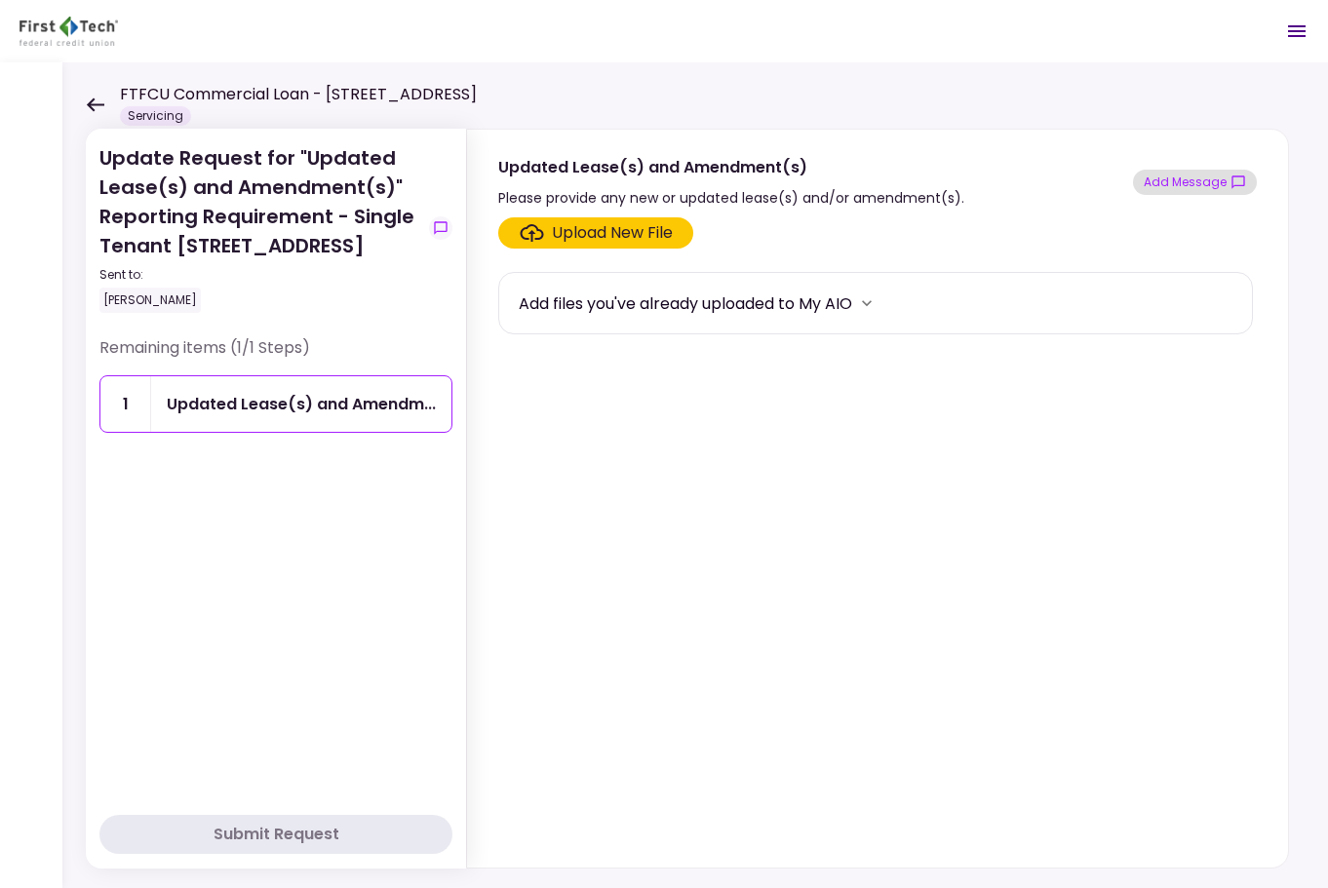
click at [1194, 184] on button "Add Message" at bounding box center [1195, 182] width 124 height 25
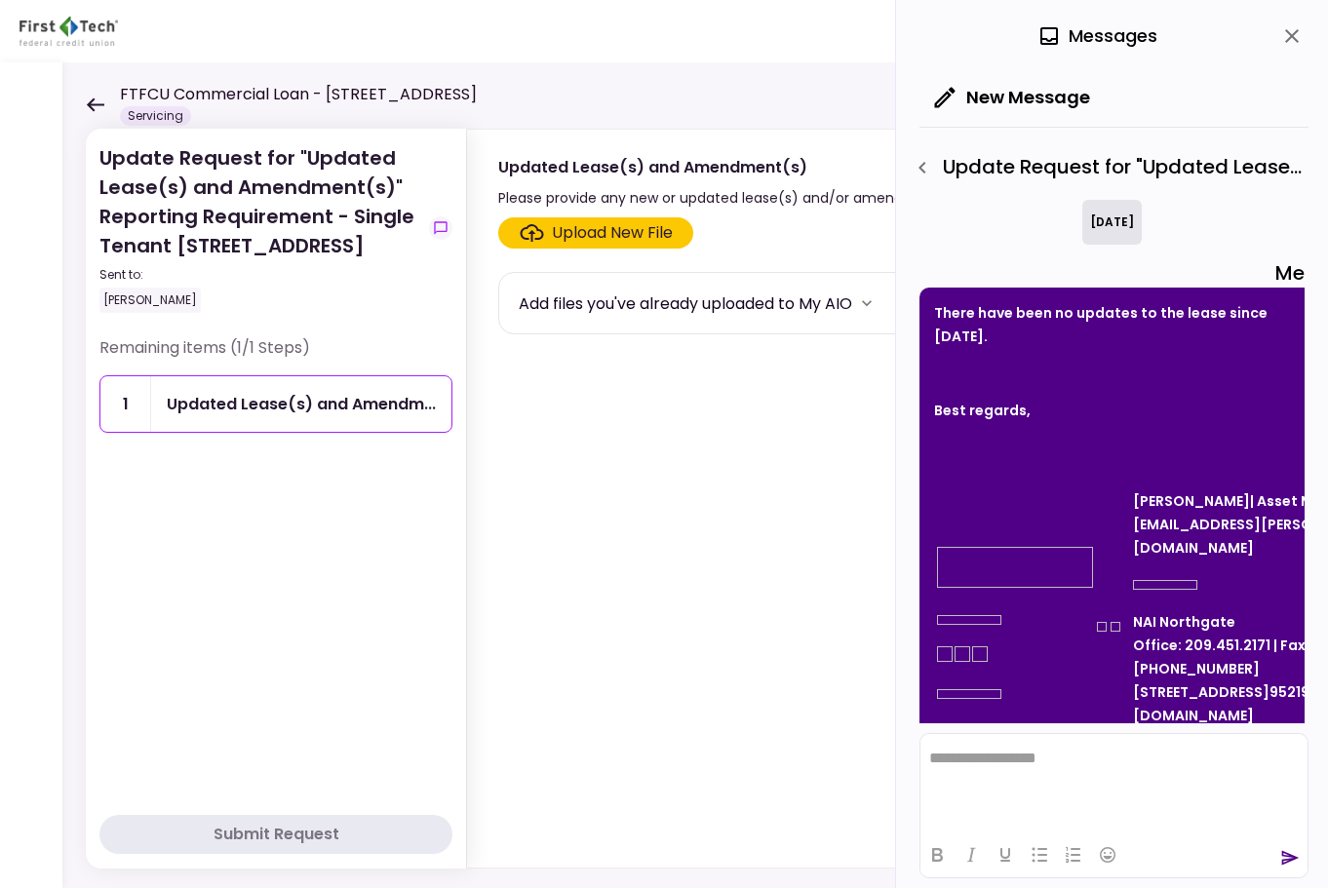
click at [94, 103] on icon at bounding box center [96, 104] width 18 height 14
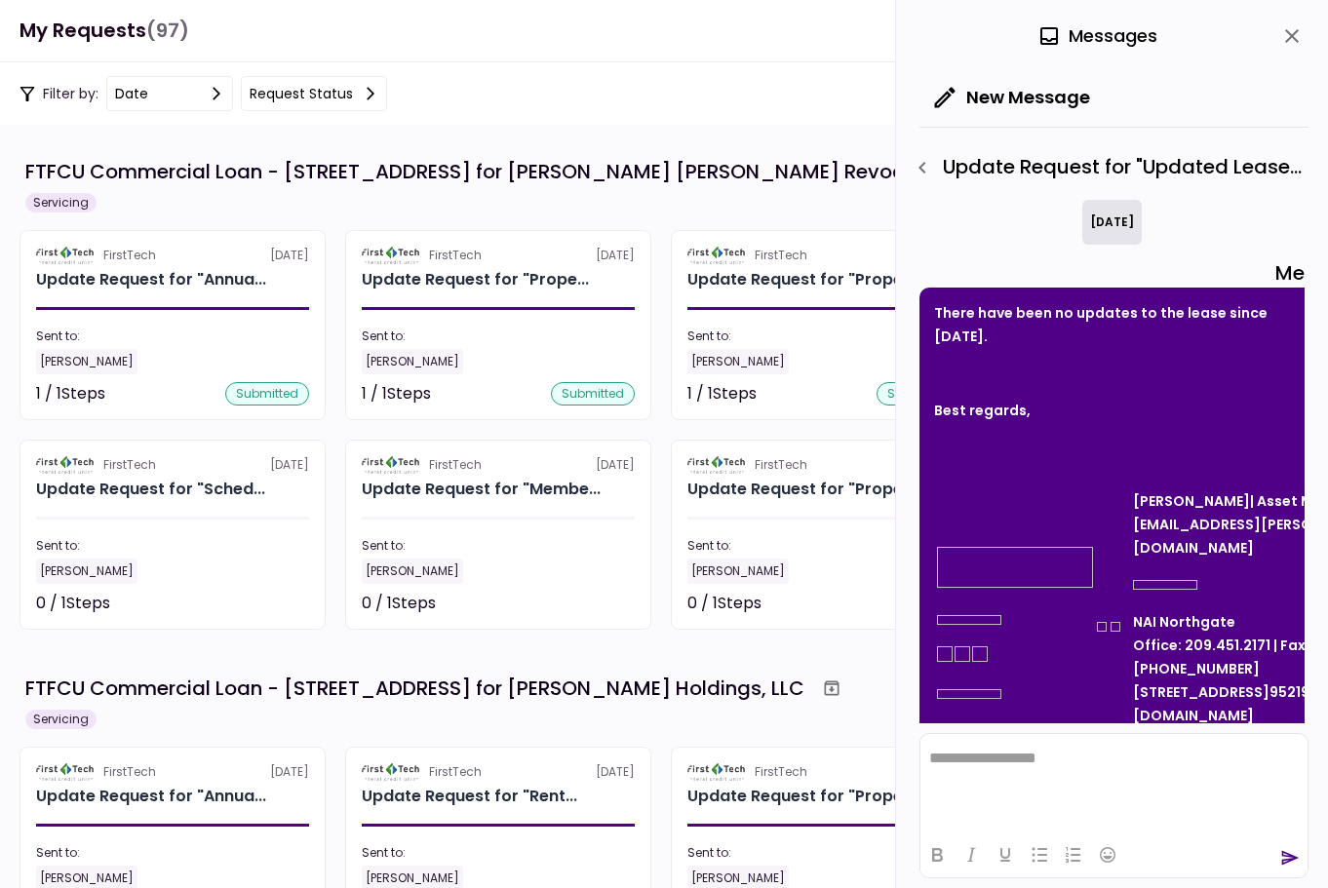
click at [1293, 38] on icon "close" at bounding box center [1292, 36] width 14 height 14
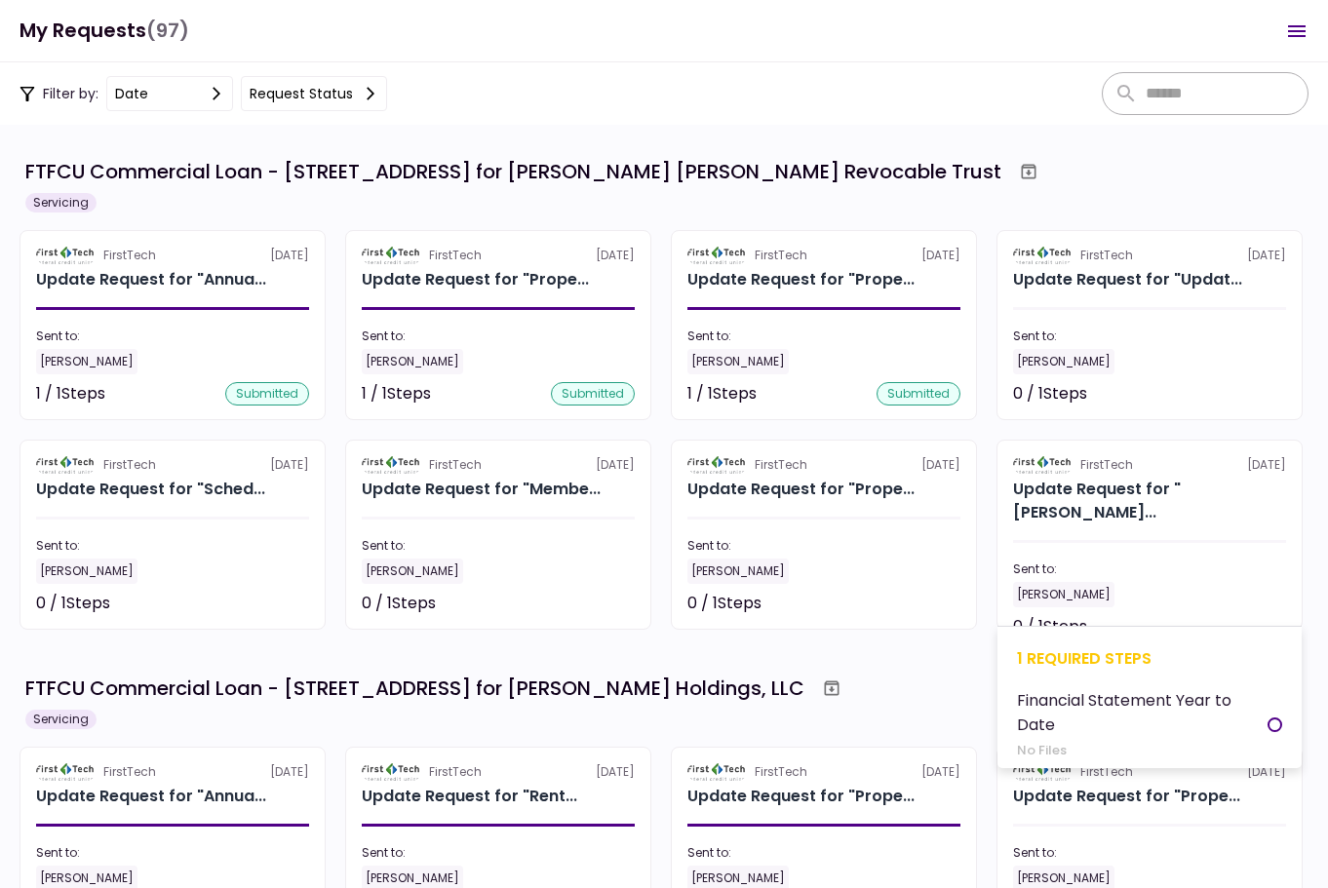
click at [1148, 590] on section "FirstTech [DATE] Update Request for "[PERSON_NAME]... Sent to: [PERSON_NAME] 0 …" at bounding box center [1149, 535] width 306 height 190
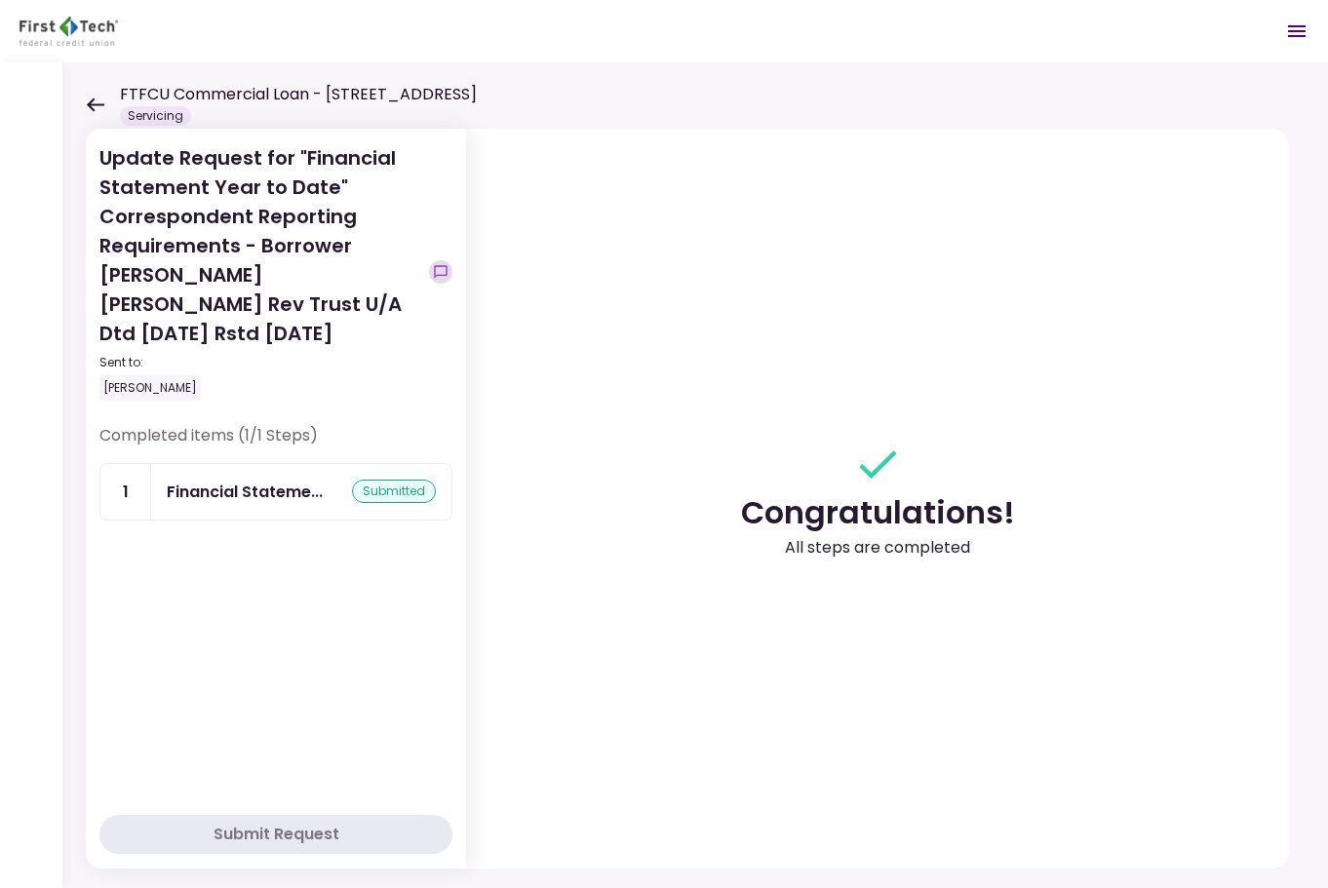
click at [434, 264] on icon "show-messages" at bounding box center [441, 272] width 16 height 16
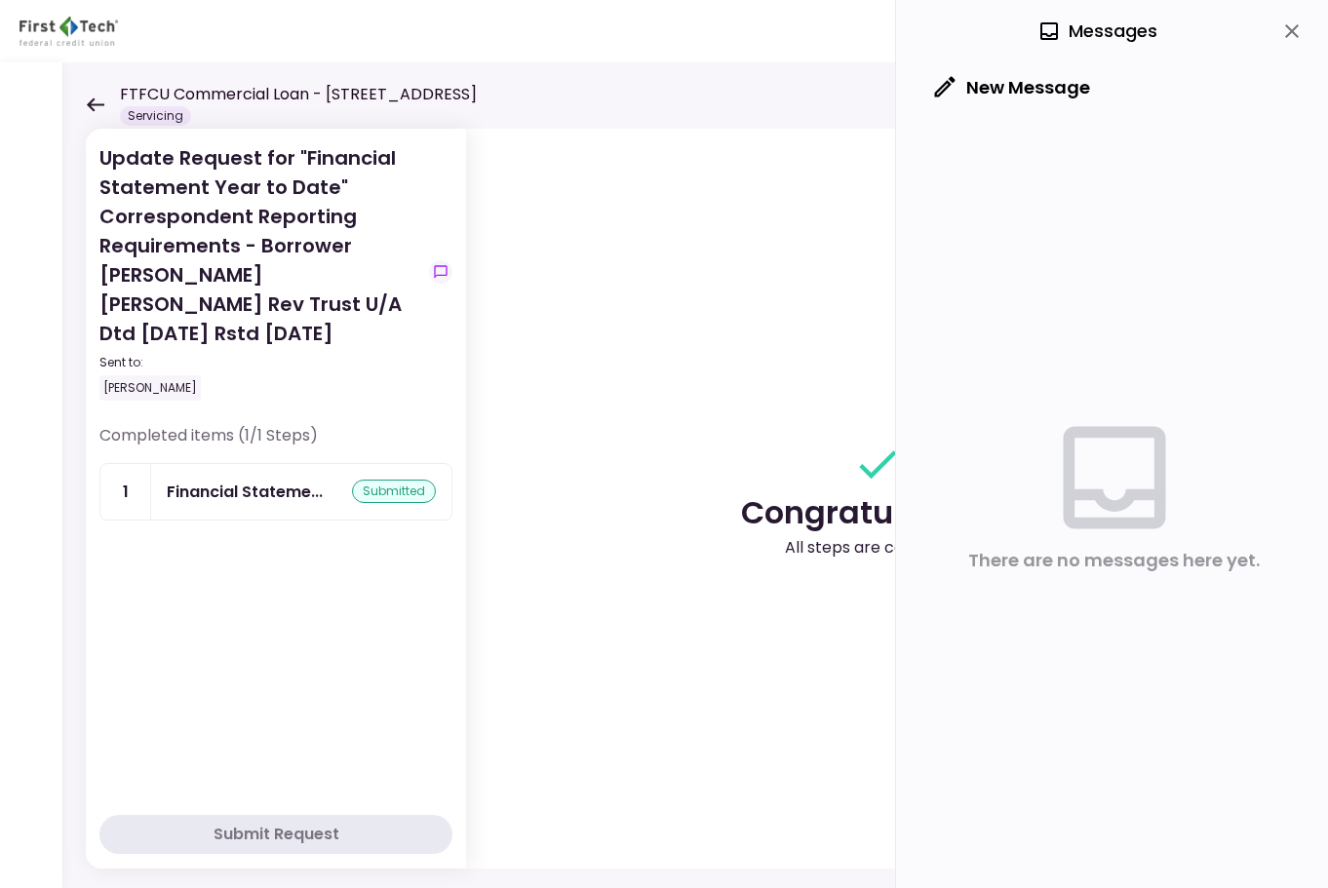
click at [1127, 497] on icon at bounding box center [1113, 478] width 102 height 102
click at [1110, 103] on div "New Message" at bounding box center [1113, 89] width 389 height 55
click at [1037, 96] on button "New Message" at bounding box center [1012, 87] width 186 height 51
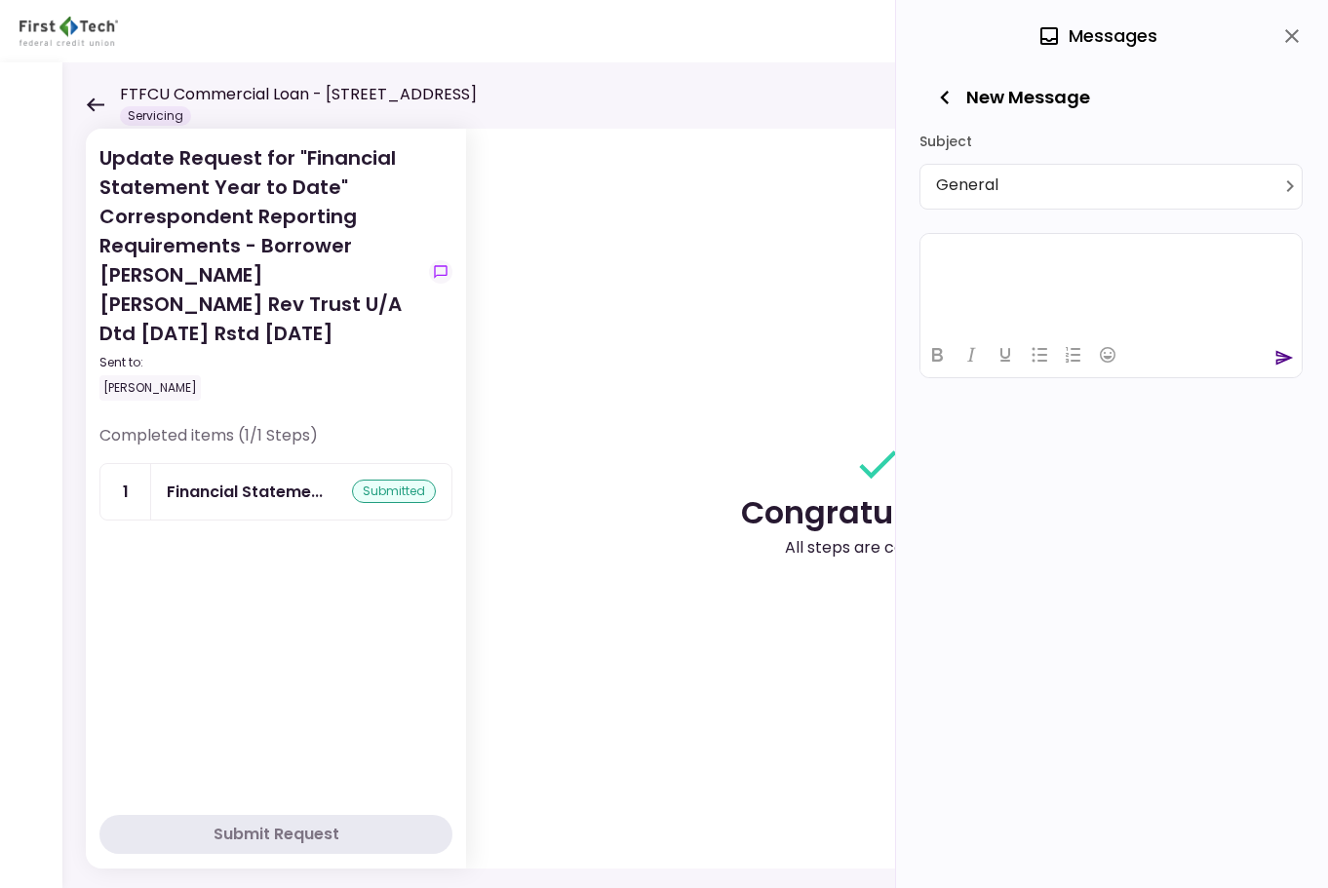
click at [1037, 88] on button "New Message" at bounding box center [1012, 97] width 186 height 51
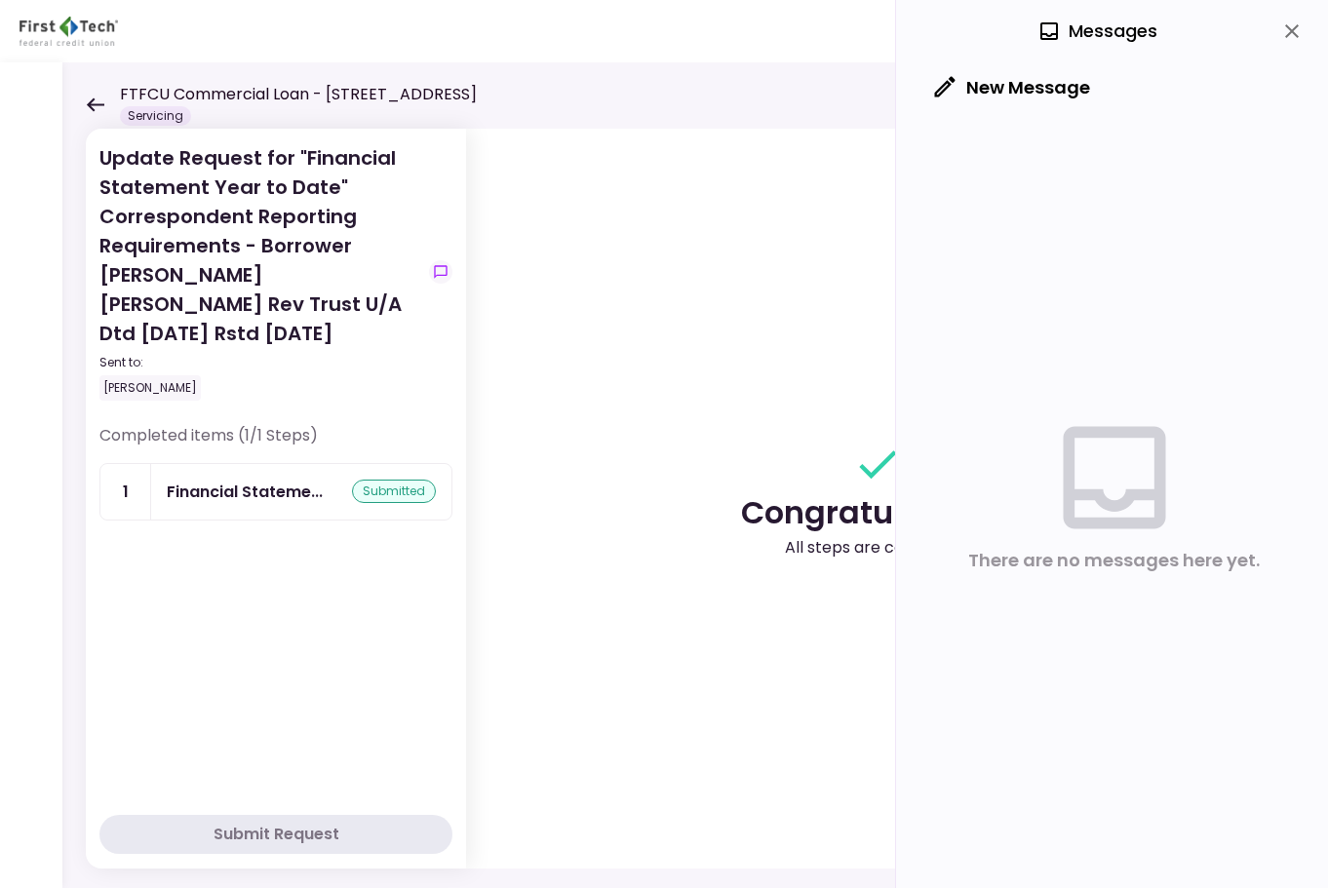
click at [1035, 90] on button "New Message" at bounding box center [1012, 87] width 186 height 51
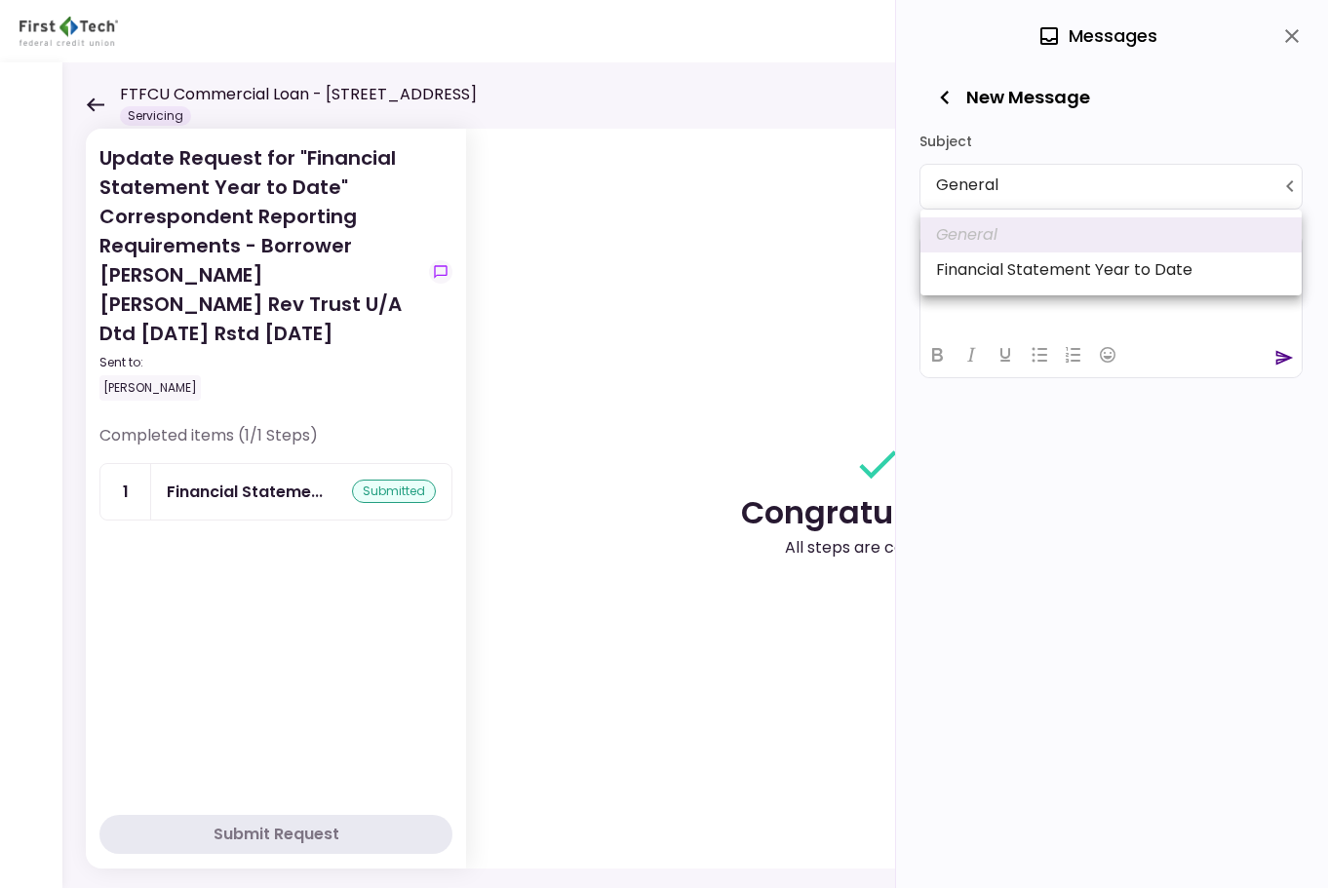
click at [1004, 187] on body "**********" at bounding box center [664, 444] width 1328 height 888
click at [999, 270] on li "Financial Statement Year to Date" at bounding box center [1110, 269] width 381 height 35
type input "**********"
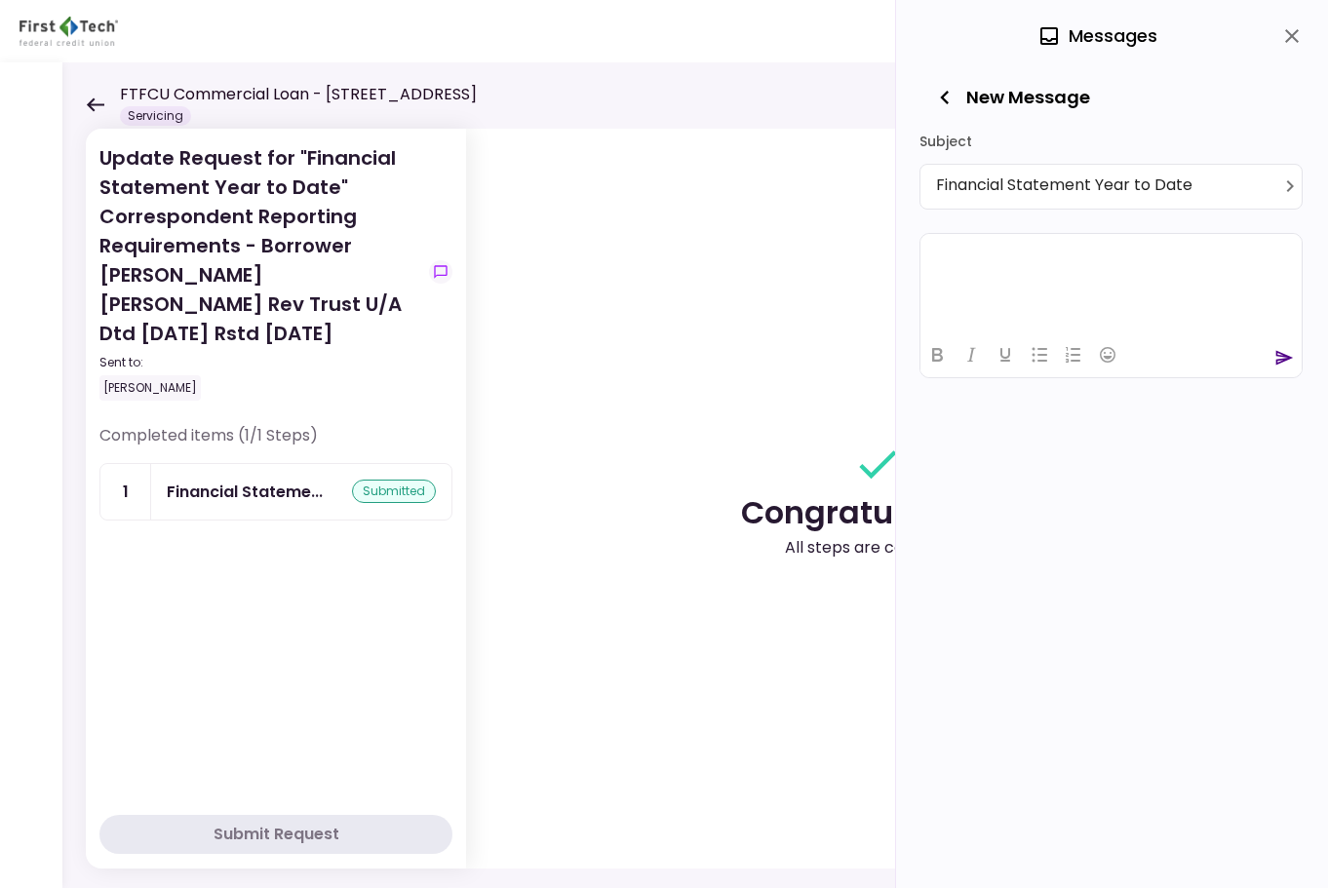
paste body "Rich Text Area. Press ALT-0 for help."
click at [1279, 378] on icon "send" at bounding box center [1283, 375] width 19 height 19
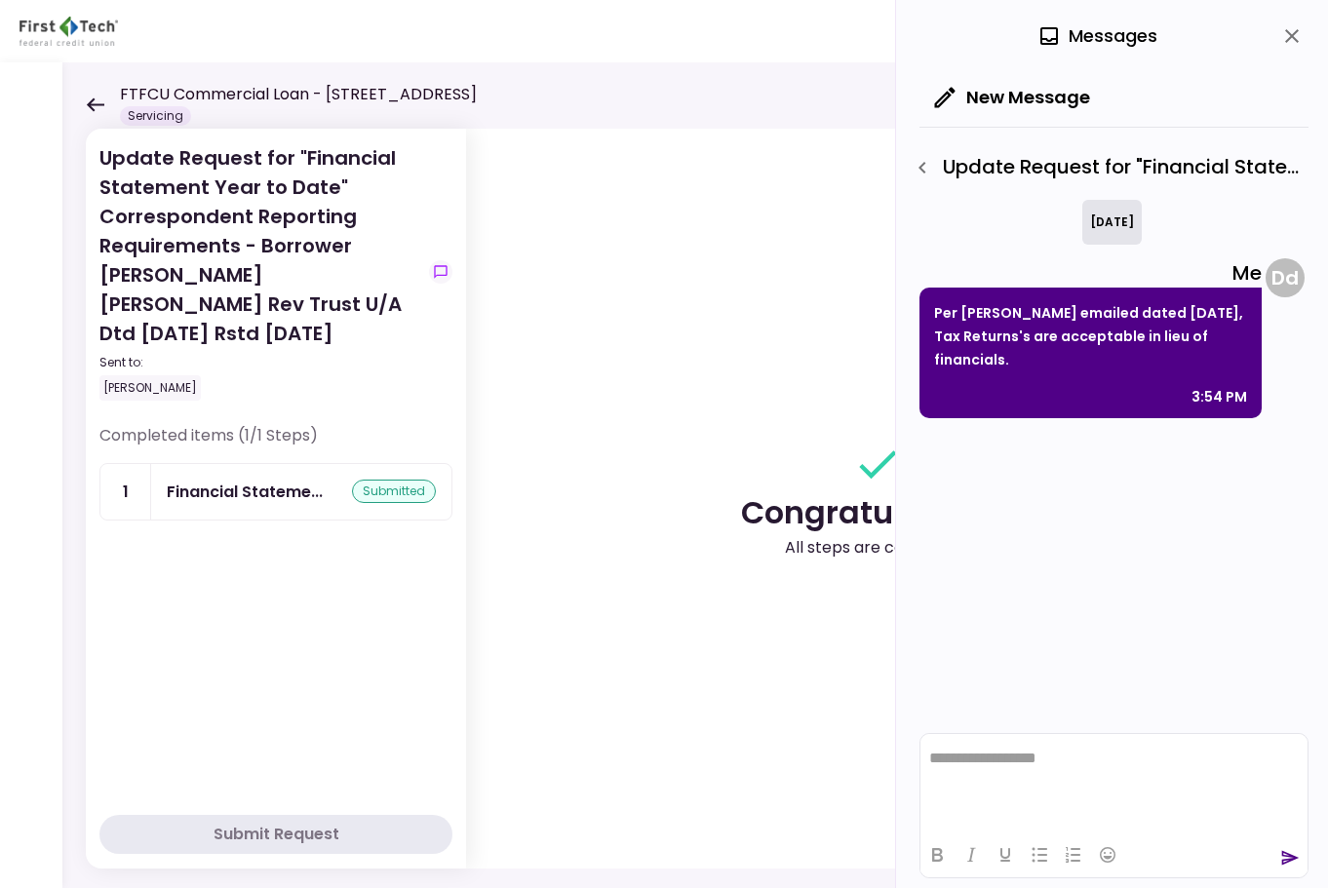
click at [1144, 335] on p "Per [PERSON_NAME] emailed dated [DATE], Tax Returns's are acceptable in lieu of…" at bounding box center [1090, 336] width 313 height 70
click at [1114, 347] on p "Per [PERSON_NAME] emailed dated [DATE], Tax Returns's are acceptable in lieu of…" at bounding box center [1090, 336] width 313 height 70
drag, startPoint x: 1003, startPoint y: 361, endPoint x: 940, endPoint y: 329, distance: 70.6
click at [933, 312] on div "Per [PERSON_NAME] emailed dated [DATE], Tax Returns's are acceptable in lieu of…" at bounding box center [1090, 353] width 342 height 131
click at [1008, 375] on div "Per [PERSON_NAME] emailed dated [DATE], Tax Returns's are acceptable in lieu of…" at bounding box center [1090, 353] width 342 height 131
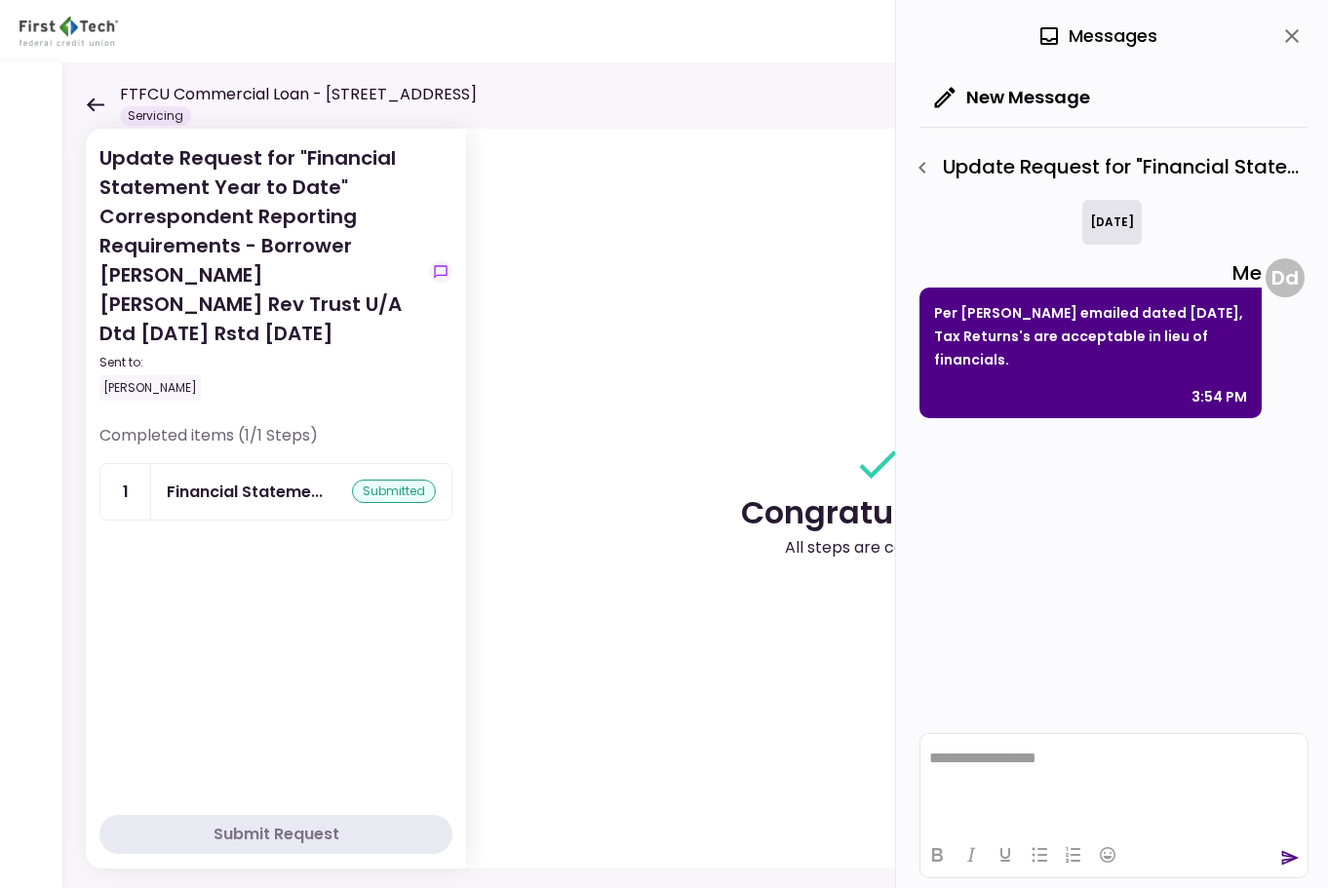
drag, startPoint x: 1029, startPoint y: 366, endPoint x: 928, endPoint y: 313, distance: 114.2
click at [928, 313] on div "Per [PERSON_NAME] emailed dated [DATE], Tax Returns's are acceptable in lieu of…" at bounding box center [1090, 353] width 342 height 131
copy p "Per [PERSON_NAME] emailed dated [DATE], Tax Returns's are acceptable in lieu of…"
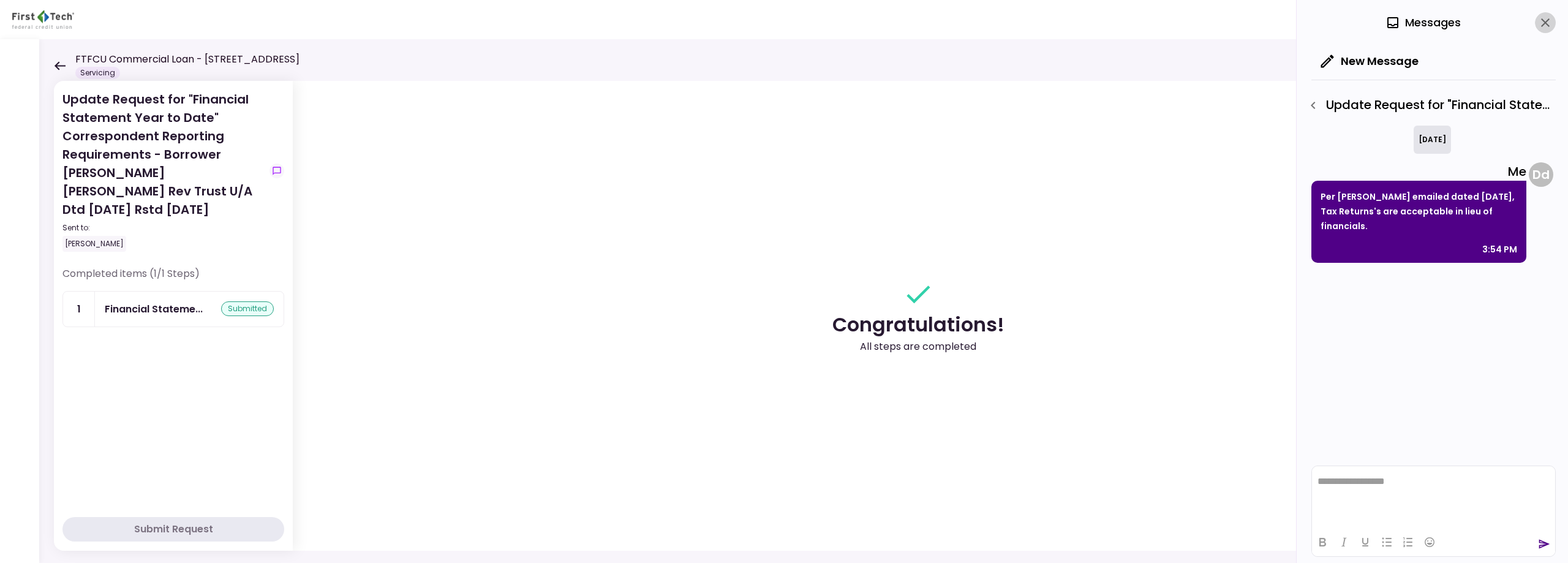
click at [834, 26] on icon "close" at bounding box center [1545, 22] width 14 height 14
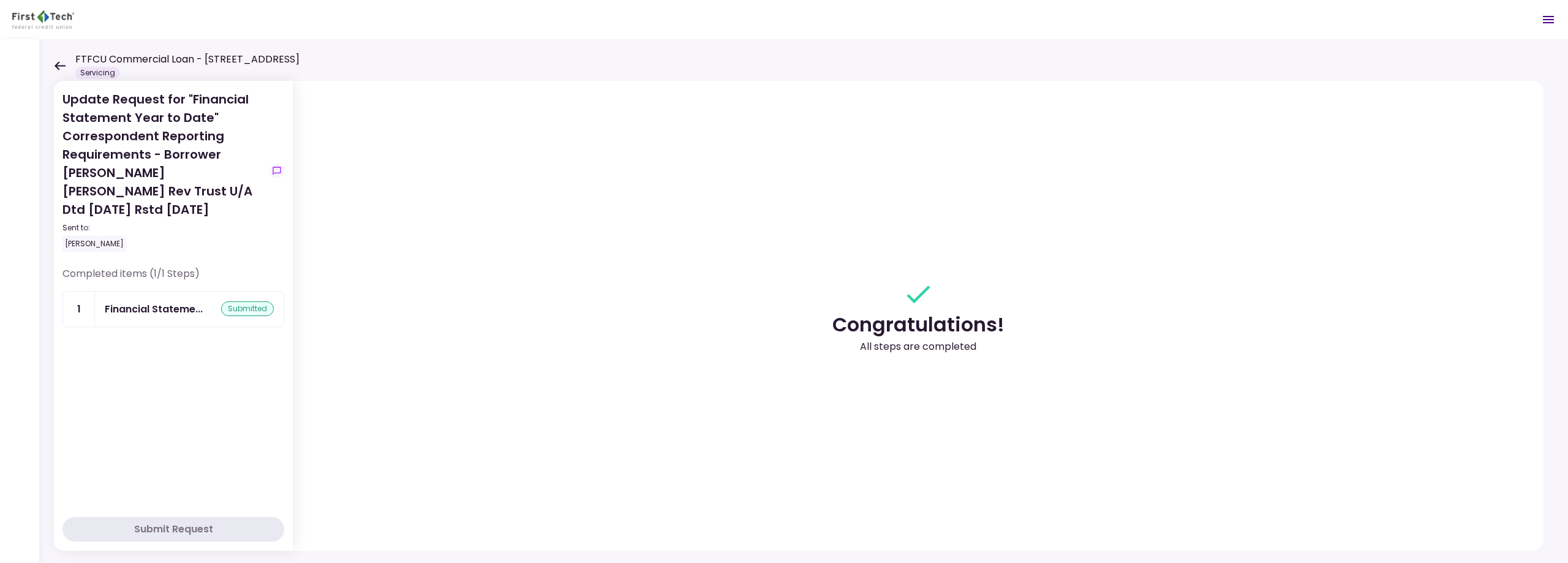
click at [60, 65] on icon at bounding box center [60, 65] width 11 height 9
